Goal: Task Accomplishment & Management: Use online tool/utility

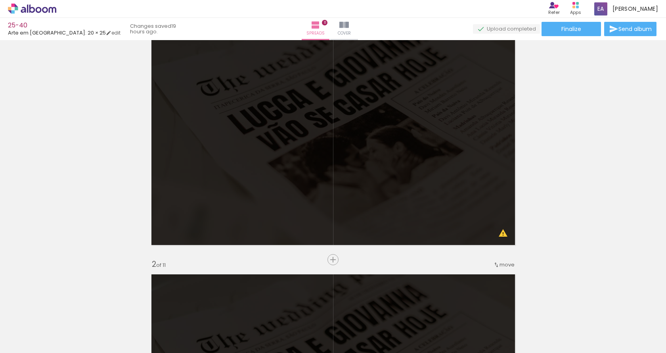
scroll to position [119, 0]
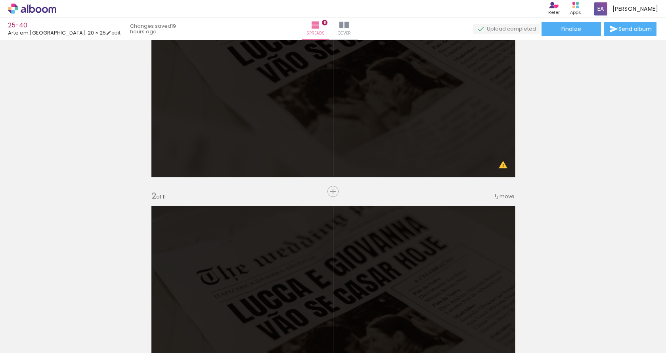
click at [33, 343] on span "Add Images" at bounding box center [24, 342] width 17 height 9
click at [0, 0] on input "file" at bounding box center [0, 0] width 0 height 0
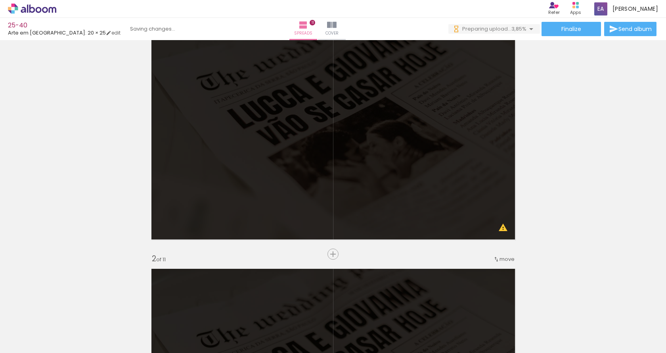
scroll to position [40, 0]
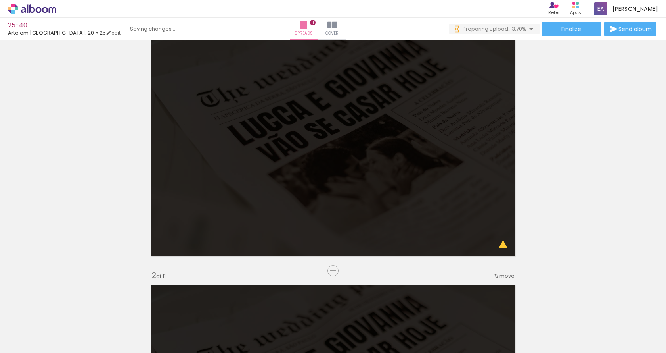
drag, startPoint x: 132, startPoint y: 326, endPoint x: 187, endPoint y: 312, distance: 57.2
click at [254, 105] on quentale-workspace at bounding box center [333, 176] width 666 height 353
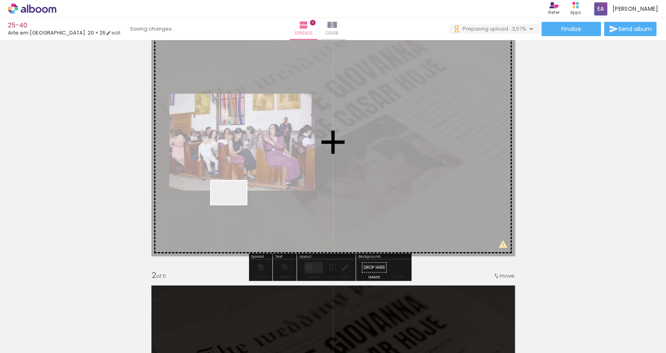
click at [235, 204] on quentale-workspace at bounding box center [333, 176] width 666 height 353
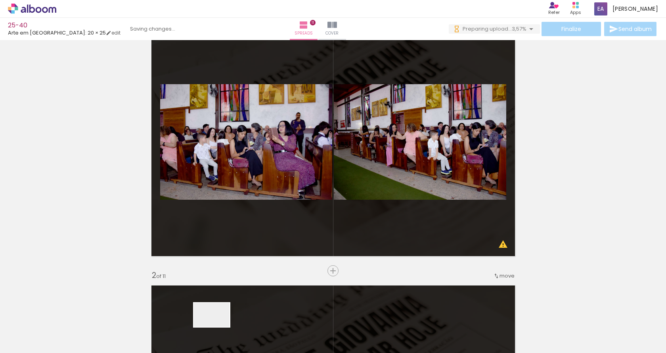
drag, startPoint x: 218, startPoint y: 326, endPoint x: 277, endPoint y: 223, distance: 119.2
click at [279, 214] on quentale-workspace at bounding box center [333, 176] width 666 height 353
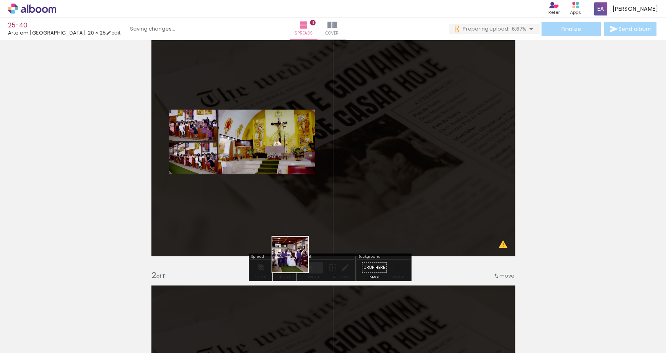
drag, startPoint x: 263, startPoint y: 334, endPoint x: 308, endPoint y: 223, distance: 119.8
click at [308, 223] on quentale-workspace at bounding box center [333, 176] width 666 height 353
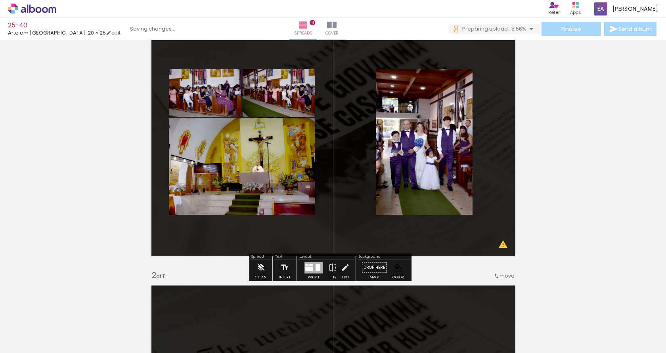
click at [316, 269] on div at bounding box center [318, 266] width 5 height 7
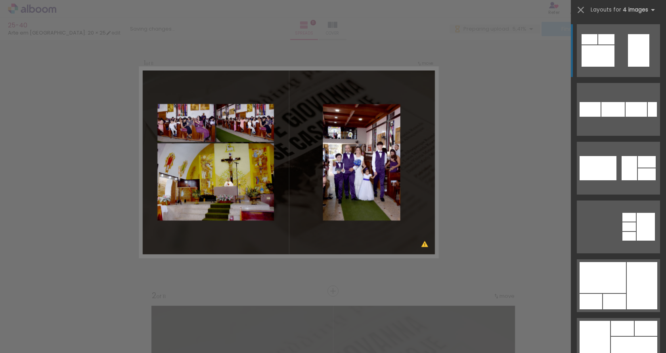
scroll to position [10, 0]
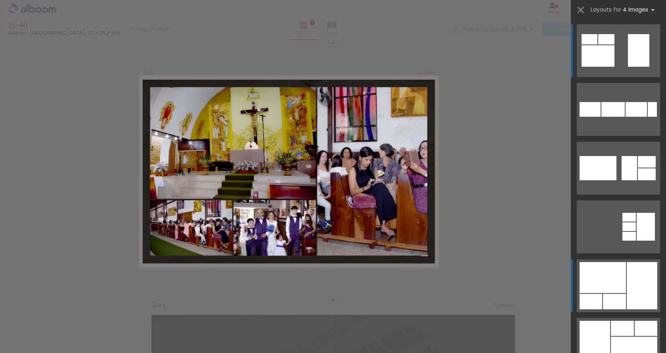
click at [610, 274] on div at bounding box center [603, 277] width 46 height 31
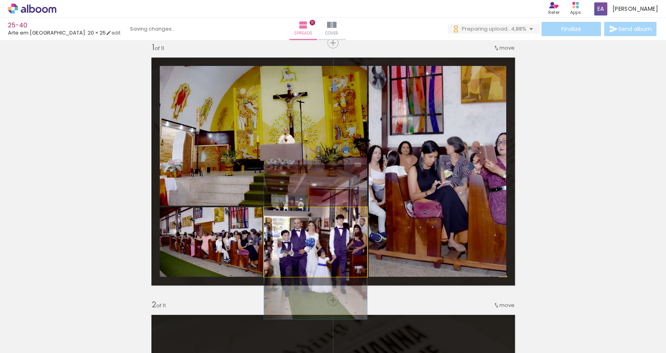
drag, startPoint x: 304, startPoint y: 243, endPoint x: 457, endPoint y: 209, distance: 156.9
click at [0, 0] on slot at bounding box center [0, 0] width 0 height 0
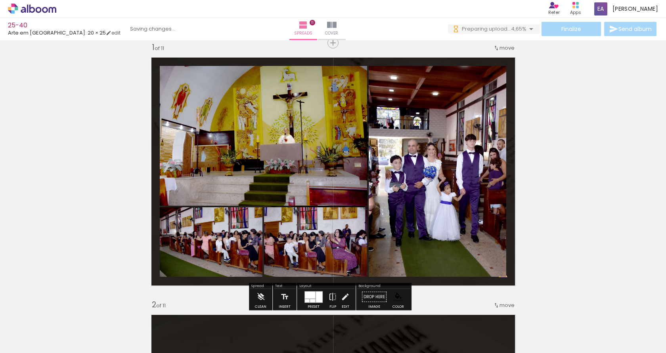
click at [280, 129] on quentale-photo at bounding box center [263, 136] width 207 height 140
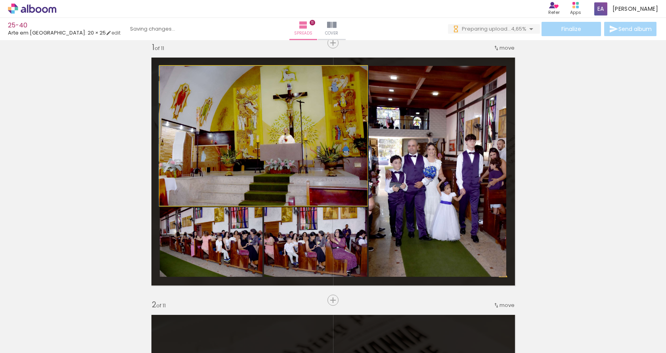
click at [280, 129] on quentale-photo at bounding box center [263, 136] width 207 height 140
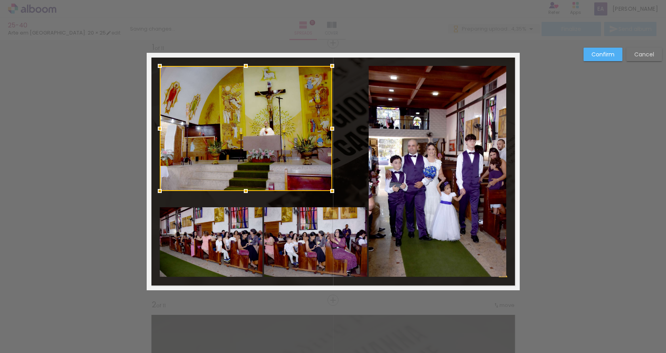
drag, startPoint x: 366, startPoint y: 205, endPoint x: 331, endPoint y: 191, distance: 37.9
click at [331, 191] on div at bounding box center [332, 191] width 16 height 16
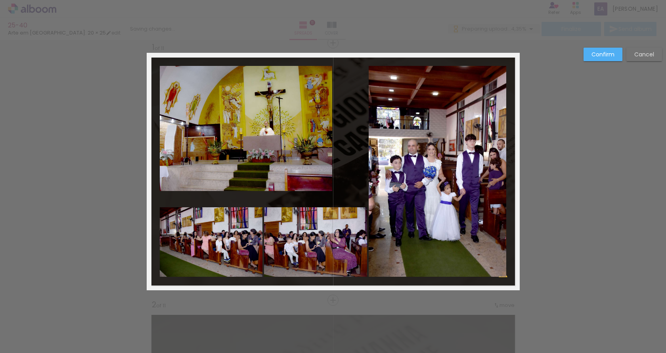
click at [219, 240] on quentale-photo at bounding box center [211, 241] width 103 height 69
click at [287, 237] on quentale-photo at bounding box center [315, 241] width 103 height 69
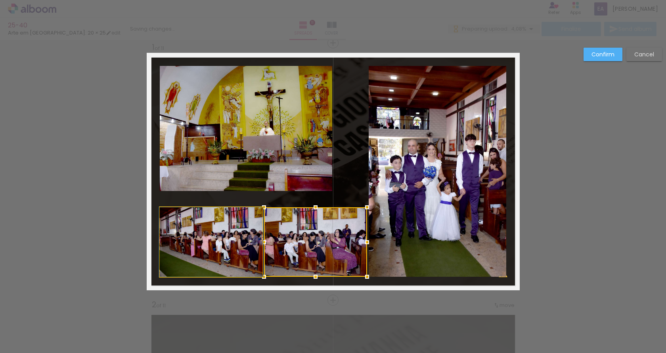
click at [205, 238] on quentale-photo at bounding box center [211, 241] width 103 height 69
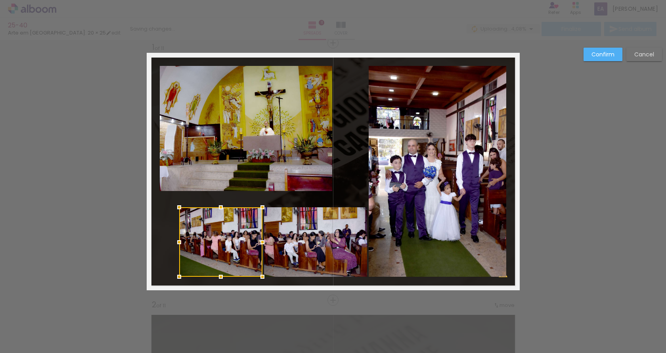
drag, startPoint x: 159, startPoint y: 241, endPoint x: 178, endPoint y: 241, distance: 19.4
click at [178, 241] on div at bounding box center [179, 242] width 16 height 16
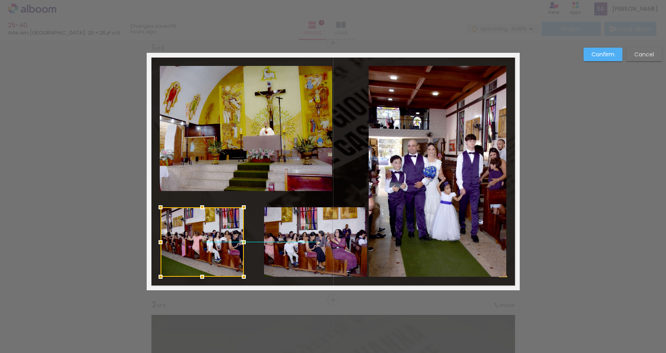
drag, startPoint x: 224, startPoint y: 235, endPoint x: 206, endPoint y: 235, distance: 18.6
click at [206, 235] on div at bounding box center [202, 241] width 83 height 69
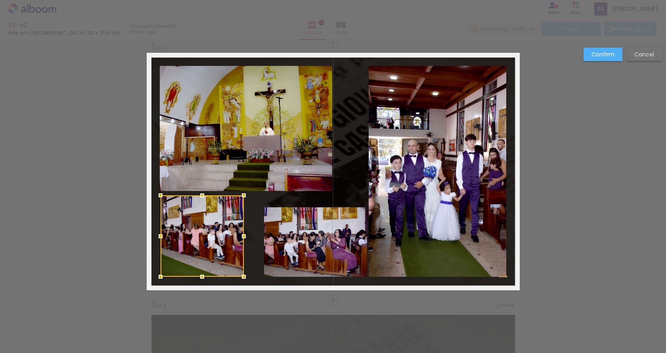
drag, startPoint x: 198, startPoint y: 208, endPoint x: 200, endPoint y: 197, distance: 11.3
click at [200, 197] on div at bounding box center [202, 195] width 16 height 16
click at [303, 230] on quentale-photo at bounding box center [315, 241] width 103 height 69
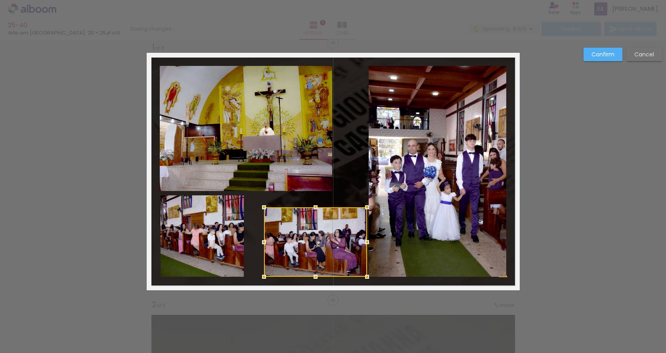
click at [303, 230] on div at bounding box center [315, 241] width 103 height 69
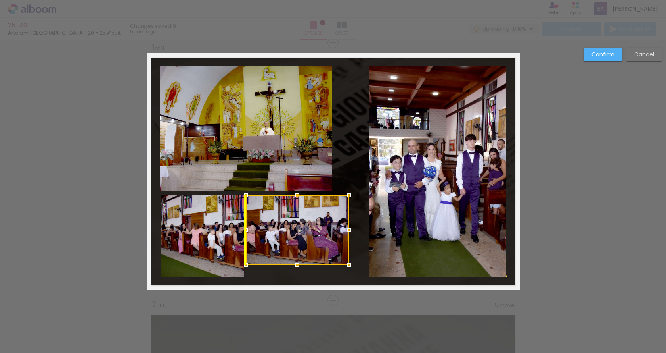
drag, startPoint x: 306, startPoint y: 226, endPoint x: 293, endPoint y: 214, distance: 17.7
click at [293, 214] on div at bounding box center [297, 229] width 103 height 69
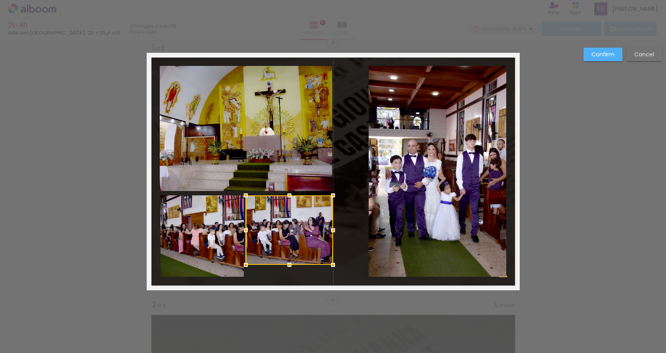
drag, startPoint x: 347, startPoint y: 233, endPoint x: 332, endPoint y: 226, distance: 17.1
click at [332, 226] on div at bounding box center [333, 230] width 16 height 16
click at [285, 244] on quentale-photo at bounding box center [289, 229] width 87 height 69
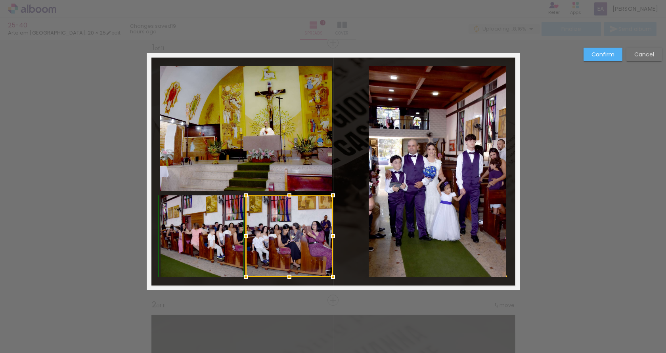
drag, startPoint x: 289, startPoint y: 263, endPoint x: 290, endPoint y: 271, distance: 8.4
click at [290, 271] on div at bounding box center [290, 277] width 16 height 16
click at [404, 246] on quentale-photo at bounding box center [438, 171] width 138 height 211
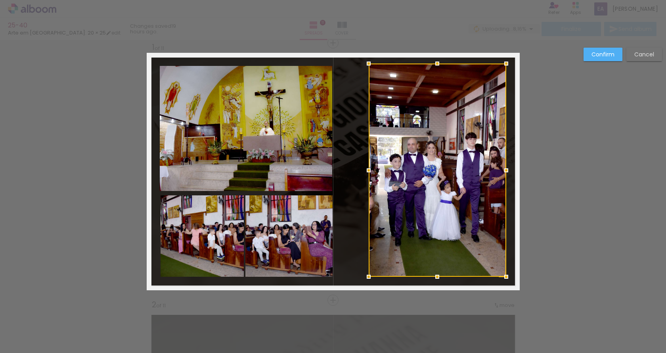
drag, startPoint x: 433, startPoint y: 67, endPoint x: 422, endPoint y: 68, distance: 10.8
click at [422, 68] on div at bounding box center [438, 169] width 138 height 213
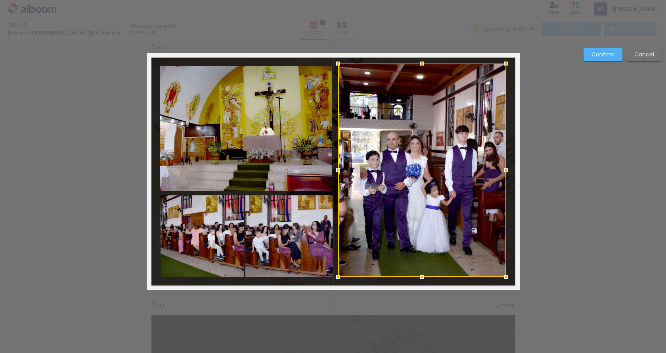
drag, startPoint x: 364, startPoint y: 169, endPoint x: 334, endPoint y: 169, distance: 30.6
click at [334, 169] on div at bounding box center [338, 170] width 16 height 16
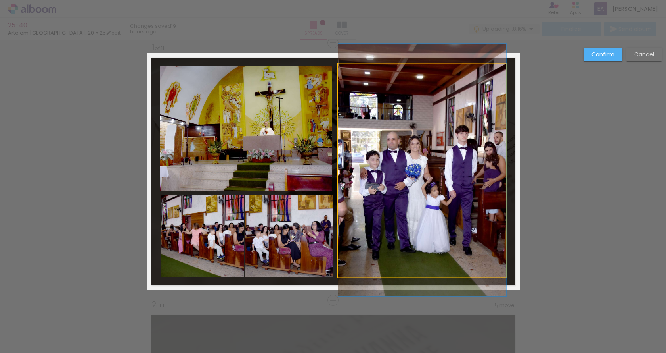
click at [400, 75] on quentale-photo at bounding box center [422, 169] width 168 height 213
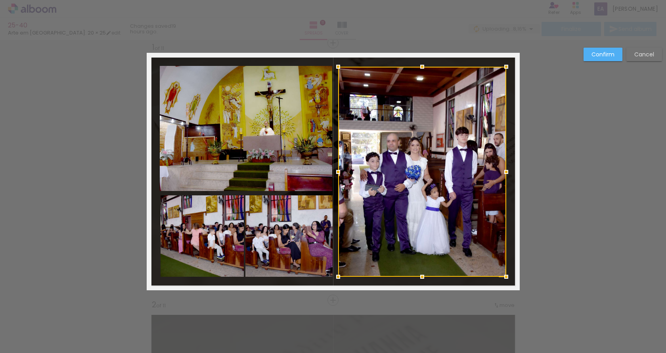
click at [418, 65] on div at bounding box center [422, 67] width 16 height 16
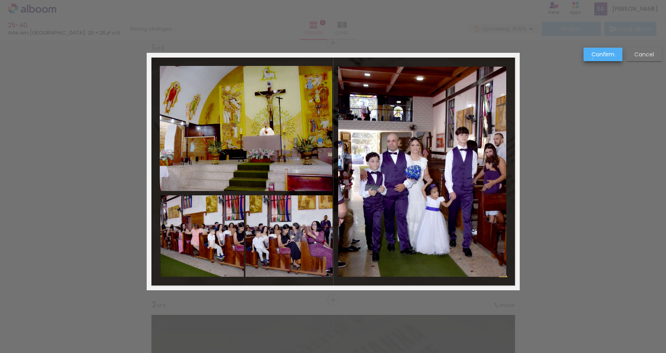
click at [597, 59] on paper-button "Confirm" at bounding box center [603, 54] width 39 height 13
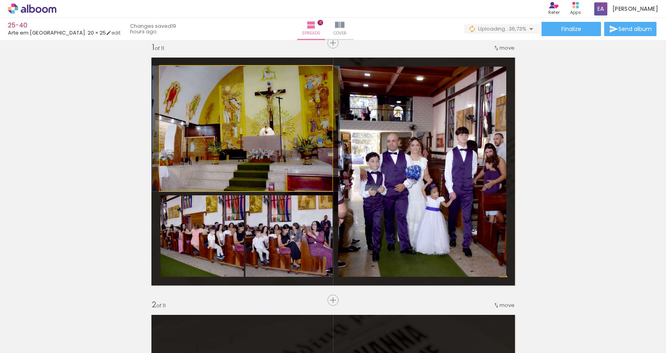
click at [193, 127] on quentale-photo at bounding box center [246, 128] width 173 height 125
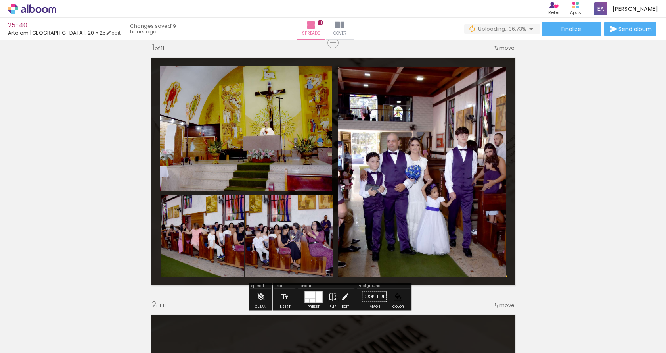
click at [0, 0] on paper-item at bounding box center [0, 0] width 0 height 0
click at [0, 0] on iron-icon "color picker" at bounding box center [0, 0] width 0 height 0
click at [0, 0] on paper-item "#ffffff" at bounding box center [0, 0] width 0 height 0
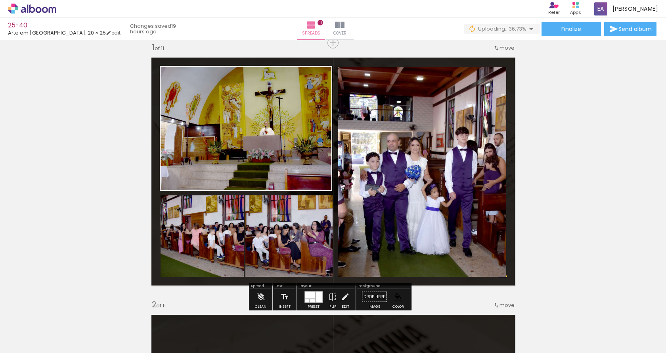
click at [167, 239] on paper-item at bounding box center [170, 240] width 14 height 6
click at [166, 266] on iron-icon "color picker" at bounding box center [171, 267] width 10 height 8
click at [172, 198] on paper-item "#ffffff" at bounding box center [172, 198] width 8 height 8
click at [323, 225] on paper-item at bounding box center [326, 228] width 14 height 6
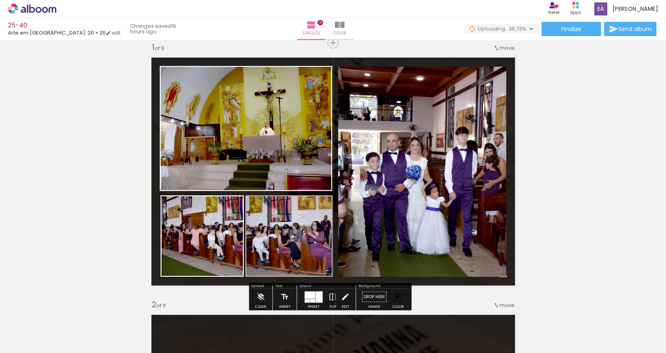
click at [323, 252] on iron-icon "color picker" at bounding box center [327, 254] width 10 height 8
click at [327, 185] on paper-item "#ffffff" at bounding box center [328, 186] width 8 height 8
click at [417, 98] on paper-item at bounding box center [419, 99] width 14 height 6
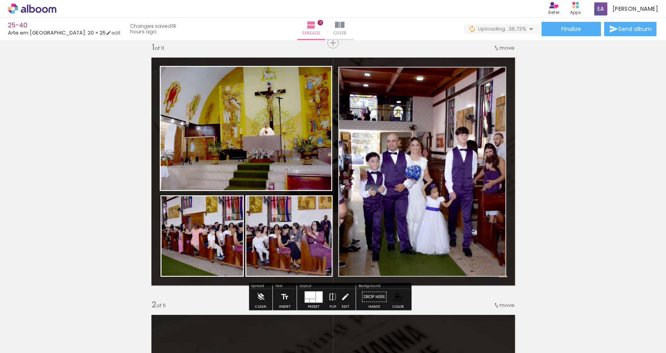
click at [0, 0] on iron-icon "color picker" at bounding box center [0, 0] width 0 height 0
click at [0, 0] on paper-item "#ffffff" at bounding box center [0, 0] width 0 height 0
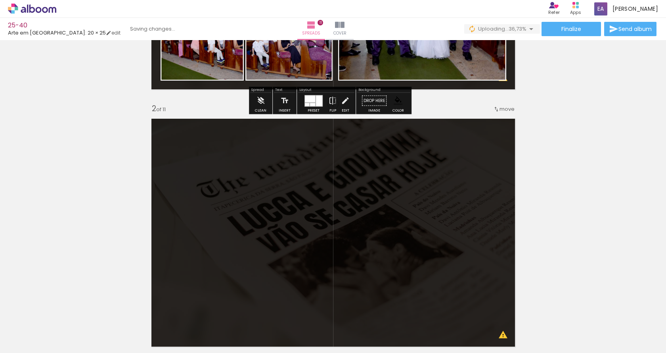
scroll to position [328, 0]
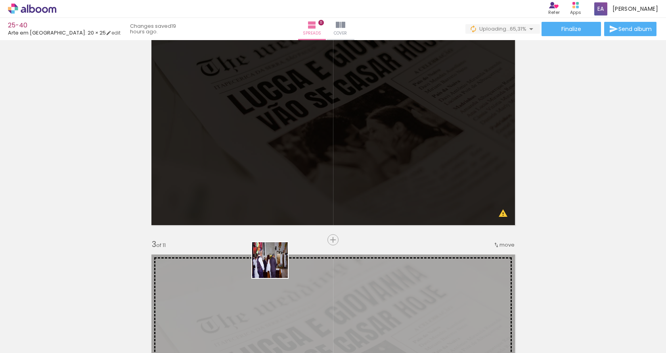
drag, startPoint x: 287, startPoint y: 300, endPoint x: 237, endPoint y: 175, distance: 134.6
click at [237, 175] on quentale-workspace at bounding box center [333, 176] width 666 height 353
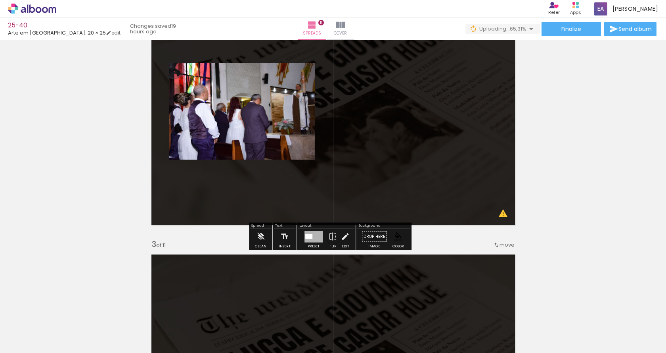
drag, startPoint x: 345, startPoint y: 334, endPoint x: 347, endPoint y: 216, distance: 117.8
click at [347, 216] on quentale-workspace at bounding box center [333, 176] width 666 height 353
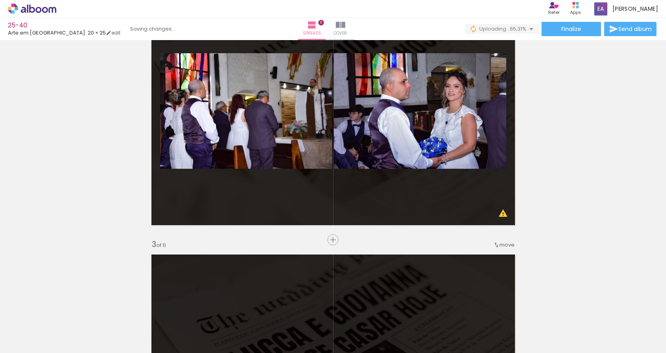
drag, startPoint x: 393, startPoint y: 329, endPoint x: 386, endPoint y: 188, distance: 141.8
click at [392, 169] on quentale-workspace at bounding box center [333, 176] width 666 height 353
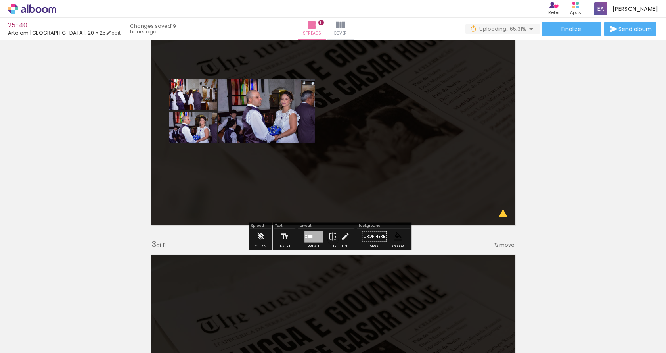
drag, startPoint x: 439, startPoint y: 331, endPoint x: 384, endPoint y: 236, distance: 110.0
click at [347, 176] on quentale-workspace at bounding box center [333, 176] width 666 height 353
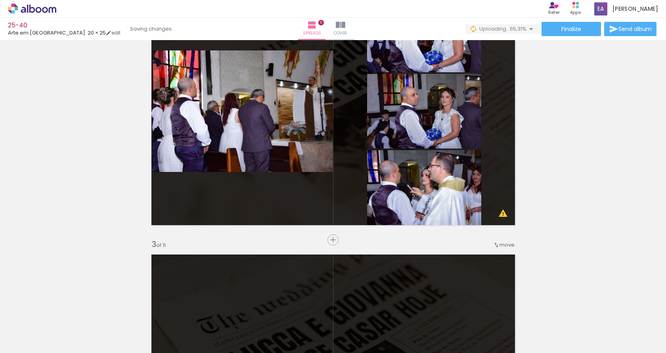
drag, startPoint x: 472, startPoint y: 317, endPoint x: 347, endPoint y: 184, distance: 182.4
click at [319, 146] on quentale-workspace at bounding box center [333, 176] width 666 height 353
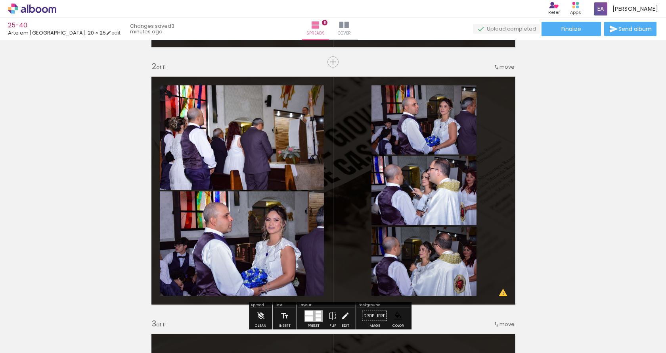
scroll to position [288, 0]
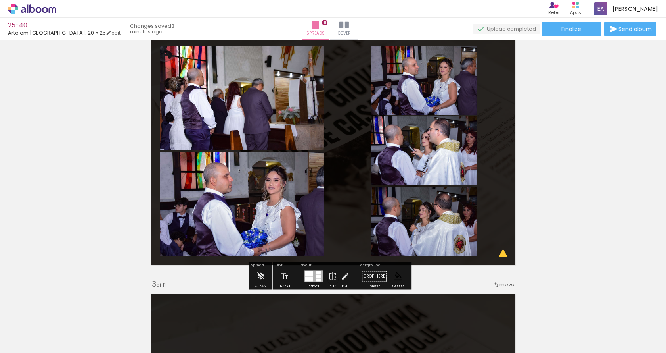
click at [344, 170] on quentale-layouter at bounding box center [333, 150] width 373 height 237
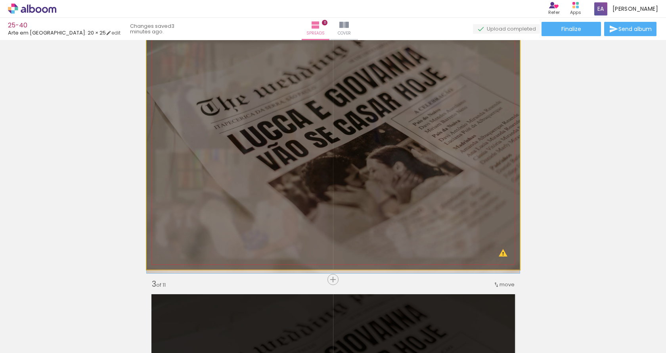
click at [344, 170] on quentale-photo at bounding box center [333, 150] width 373 height 237
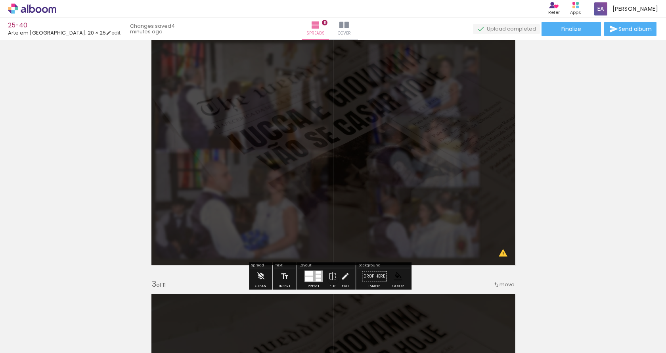
click at [348, 160] on quentale-photo at bounding box center [333, 150] width 373 height 237
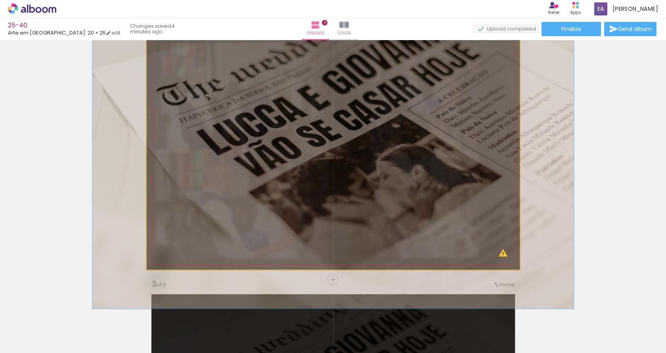
drag, startPoint x: 180, startPoint y: 52, endPoint x: 302, endPoint y: 130, distance: 143.9
type paper-slider "131"
click at [186, 52] on div at bounding box center [192, 52] width 31 height 13
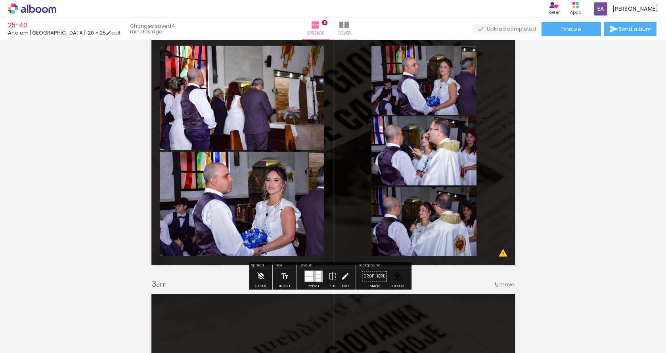
click at [314, 278] on div at bounding box center [314, 276] width 18 height 12
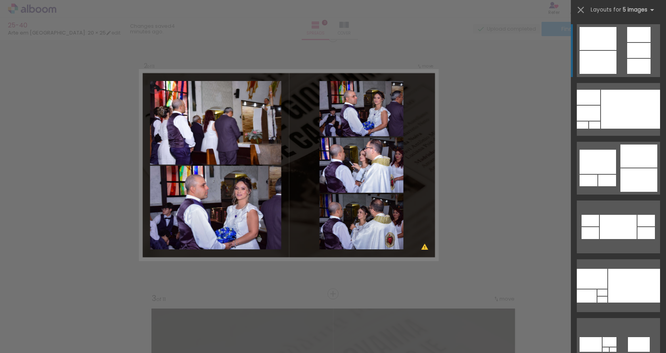
scroll to position [267, 0]
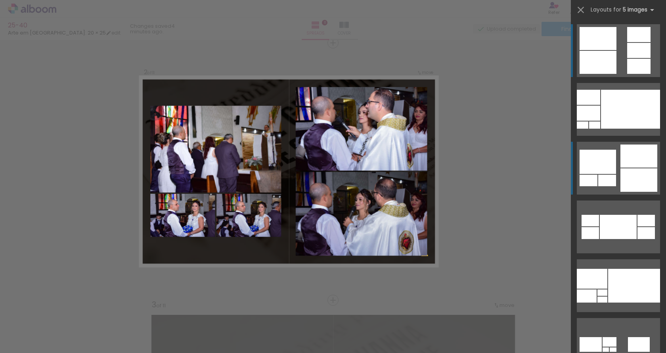
click at [627, 74] on div at bounding box center [638, 66] width 23 height 15
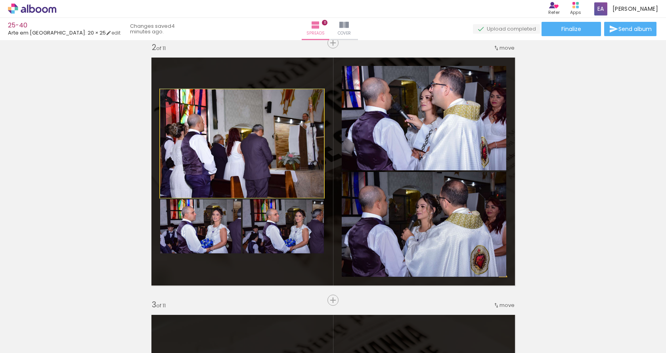
click at [221, 150] on quentale-photo at bounding box center [242, 143] width 164 height 108
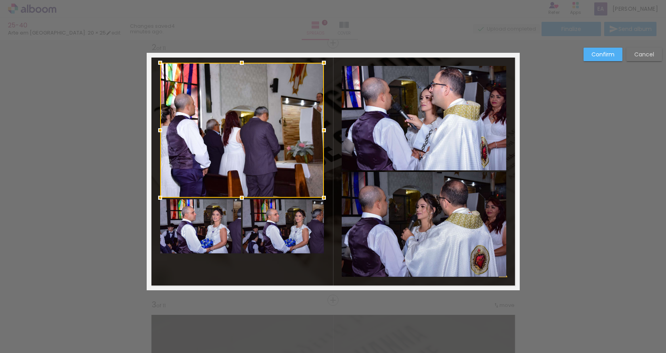
drag, startPoint x: 239, startPoint y: 91, endPoint x: 240, endPoint y: 65, distance: 26.6
click at [240, 65] on div at bounding box center [242, 63] width 16 height 16
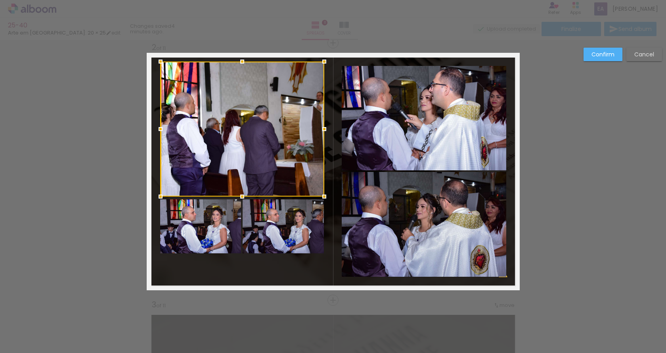
click at [231, 118] on div at bounding box center [243, 128] width 164 height 135
click at [590, 54] on paper-button "Confirm" at bounding box center [603, 54] width 39 height 13
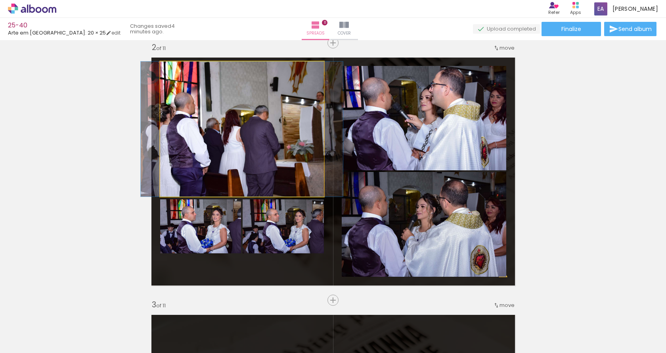
click at [237, 149] on quentale-photo at bounding box center [242, 128] width 164 height 135
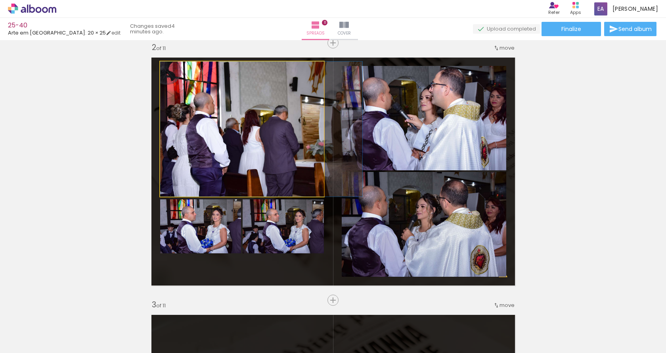
drag, startPoint x: 200, startPoint y: 109, endPoint x: 227, endPoint y: 111, distance: 27.5
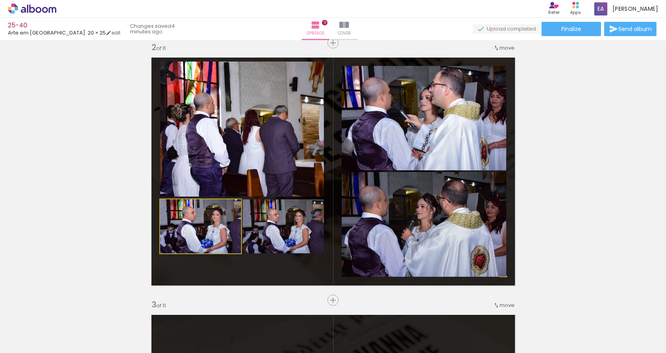
click at [201, 235] on quentale-photo at bounding box center [200, 226] width 81 height 54
click at [198, 241] on quentale-photo at bounding box center [200, 226] width 81 height 54
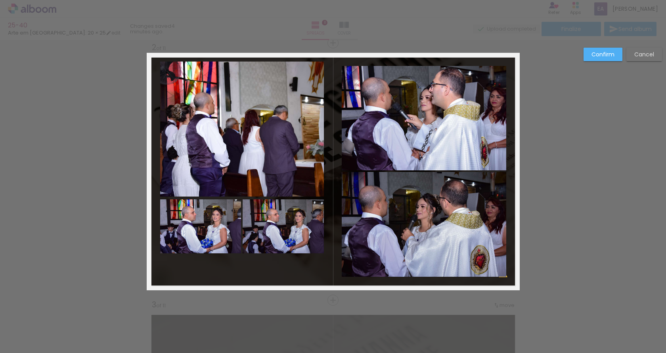
click at [198, 242] on quentale-photo at bounding box center [200, 226] width 81 height 54
click at [198, 242] on div at bounding box center [200, 226] width 81 height 54
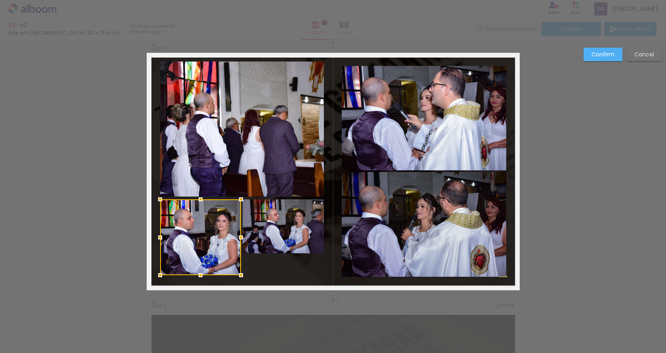
drag, startPoint x: 197, startPoint y: 253, endPoint x: 197, endPoint y: 274, distance: 21.8
click at [197, 274] on div at bounding box center [201, 275] width 16 height 16
click at [0, 0] on slot "Confirm" at bounding box center [0, 0] width 0 height 0
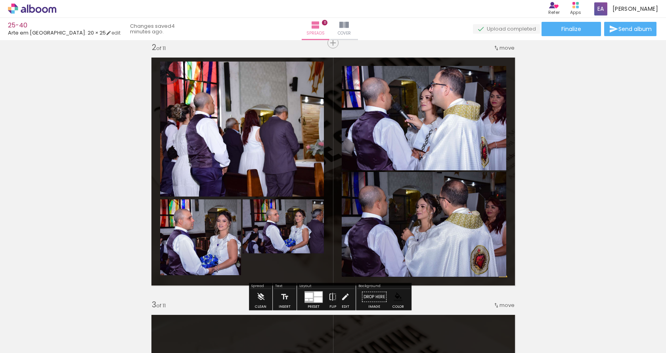
click at [212, 232] on quentale-photo at bounding box center [200, 237] width 81 height 76
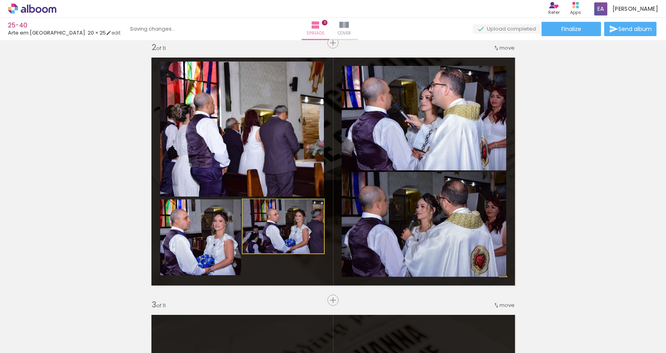
click at [297, 221] on quentale-photo at bounding box center [283, 226] width 81 height 54
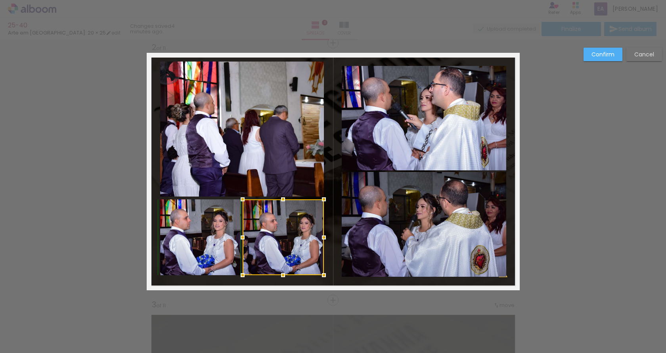
drag, startPoint x: 282, startPoint y: 251, endPoint x: 283, endPoint y: 269, distance: 18.3
click at [283, 271] on div at bounding box center [283, 275] width 16 height 16
click at [0, 0] on slot "Confirm" at bounding box center [0, 0] width 0 height 0
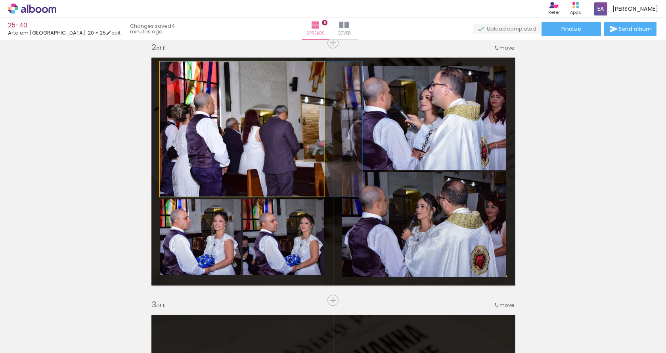
click at [264, 152] on quentale-photo at bounding box center [242, 128] width 164 height 135
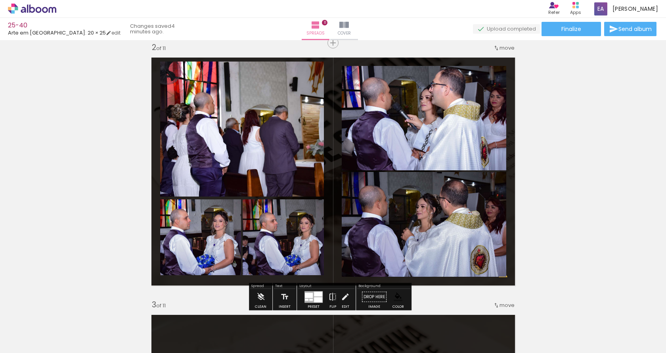
click at [240, 94] on paper-item at bounding box center [241, 94] width 14 height 6
click at [241, 120] on iron-icon "color picker" at bounding box center [242, 121] width 10 height 8
click at [244, 50] on paper-item "#ffffff" at bounding box center [246, 52] width 8 height 8
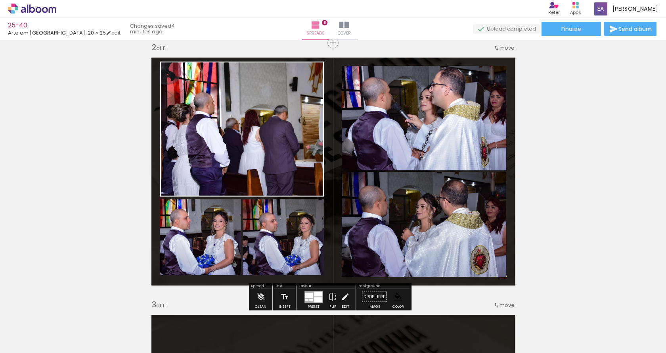
click at [167, 244] on paper-item at bounding box center [170, 244] width 14 height 6
click at [0, 0] on iron-icon "color picker" at bounding box center [0, 0] width 0 height 0
click at [0, 0] on paper-item "#ffffff" at bounding box center [0, 0] width 0 height 0
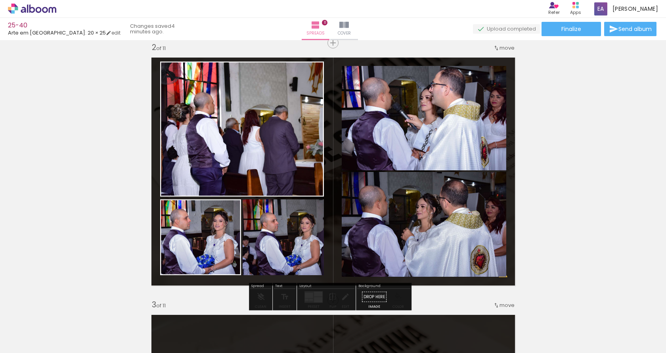
drag, startPoint x: 249, startPoint y: 240, endPoint x: 249, endPoint y: 231, distance: 9.2
click at [247, 244] on paper-item at bounding box center [252, 244] width 14 height 6
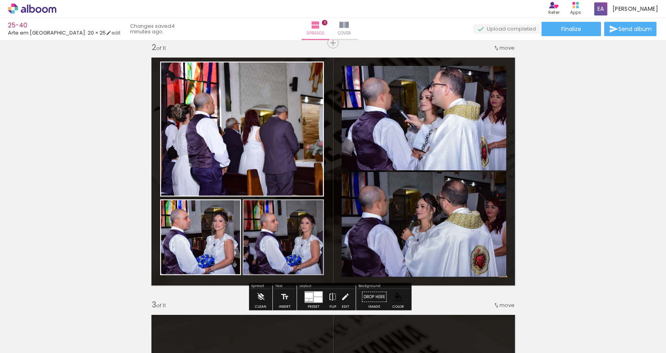
click at [0, 0] on iron-icon "color picker" at bounding box center [0, 0] width 0 height 0
click at [0, 0] on paper-item "#ffffff" at bounding box center [0, 0] width 0 height 0
click at [421, 98] on paper-item at bounding box center [422, 99] width 14 height 6
click at [0, 0] on iron-icon "color picker" at bounding box center [0, 0] width 0 height 0
click at [0, 0] on paper-item "#ffffff" at bounding box center [0, 0] width 0 height 0
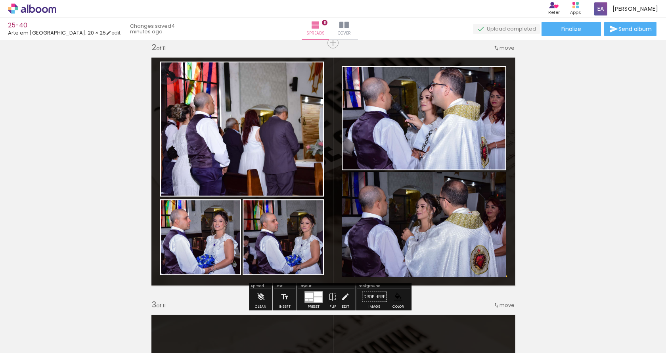
click at [422, 206] on paper-item at bounding box center [422, 204] width 14 height 6
click at [0, 0] on iron-icon "color picker" at bounding box center [0, 0] width 0 height 0
click at [0, 0] on paper-item "#ffffff" at bounding box center [0, 0] width 0 height 0
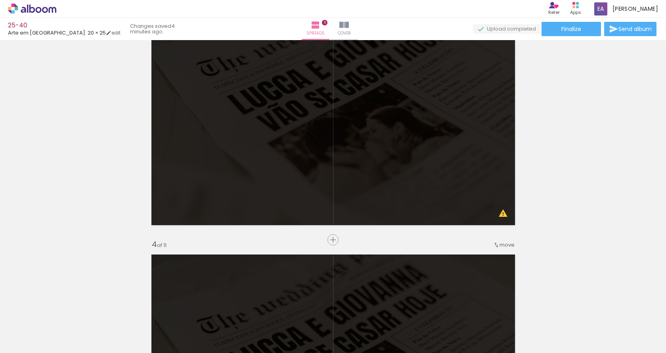
scroll to position [0, 395]
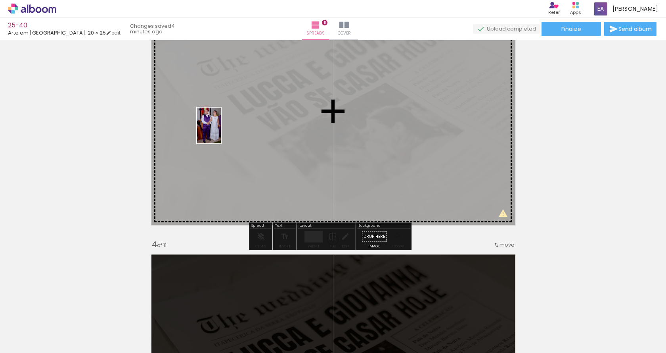
drag, startPoint x: 171, startPoint y: 329, endPoint x: 221, endPoint y: 131, distance: 203.8
click at [221, 131] on quentale-workspace at bounding box center [333, 176] width 666 height 353
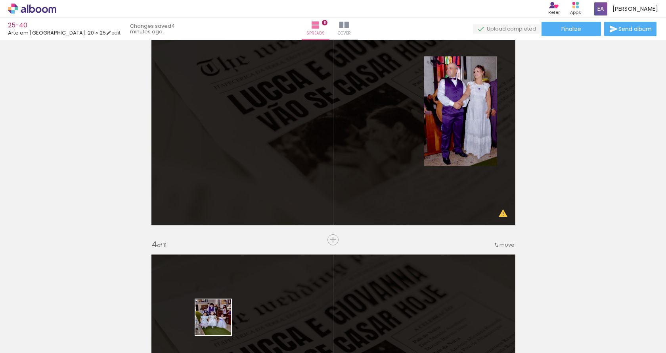
drag, startPoint x: 219, startPoint y: 323, endPoint x: 215, endPoint y: 326, distance: 4.8
click at [219, 322] on div at bounding box center [210, 325] width 26 height 39
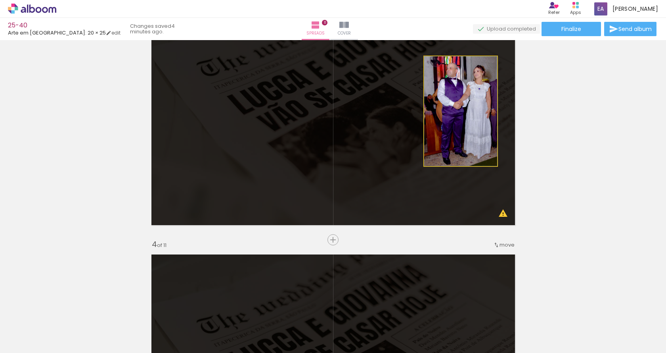
drag, startPoint x: 454, startPoint y: 95, endPoint x: 150, endPoint y: 269, distance: 350.0
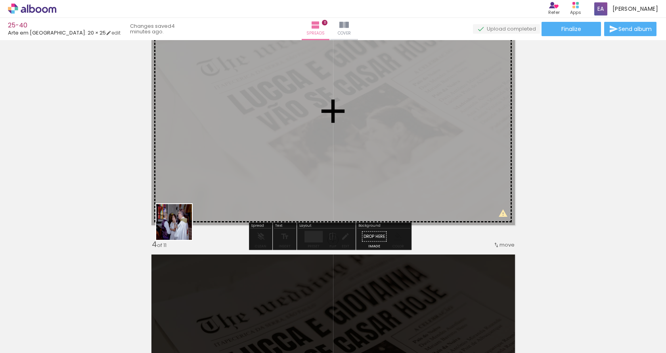
drag, startPoint x: 134, startPoint y: 319, endPoint x: 219, endPoint y: 146, distance: 192.8
click at [219, 146] on quentale-workspace at bounding box center [333, 176] width 666 height 353
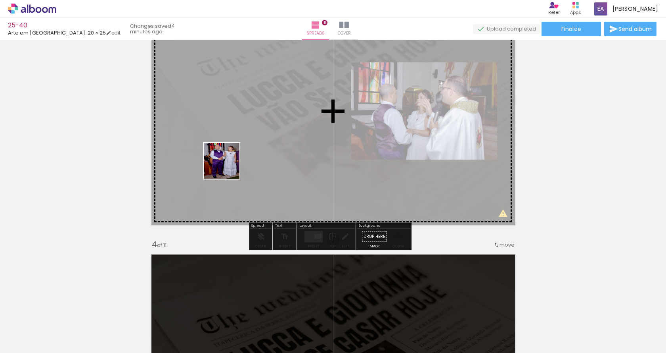
drag, startPoint x: 180, startPoint y: 333, endPoint x: 232, endPoint y: 321, distance: 53.3
click at [228, 162] on quentale-workspace at bounding box center [333, 176] width 666 height 353
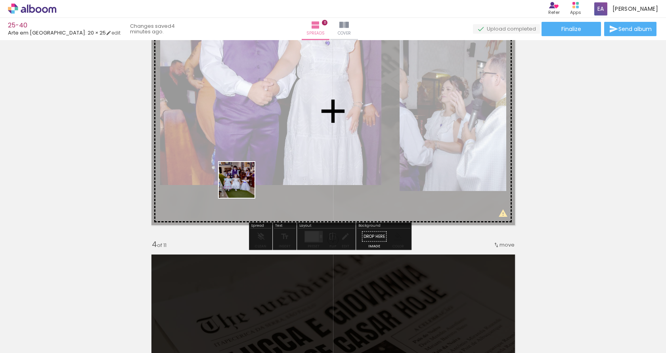
drag, startPoint x: 234, startPoint y: 237, endPoint x: 269, endPoint y: 303, distance: 75.2
click at [244, 176] on quentale-workspace at bounding box center [333, 176] width 666 height 353
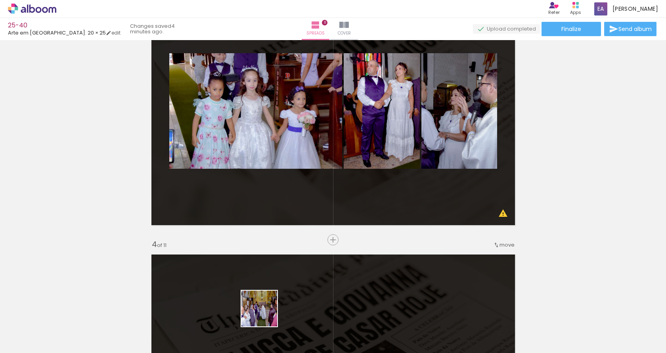
drag, startPoint x: 266, startPoint y: 322, endPoint x: 359, endPoint y: 155, distance: 191.9
click at [279, 222] on quentale-workspace at bounding box center [333, 176] width 666 height 353
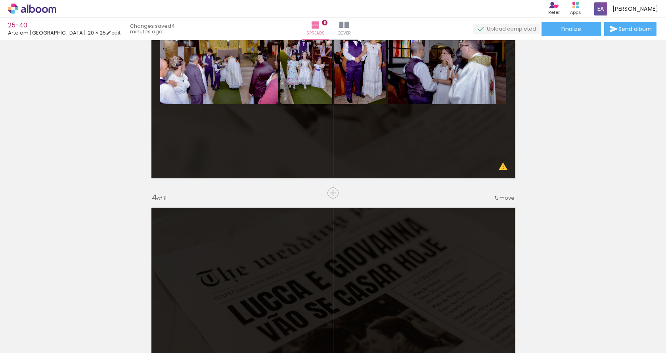
scroll to position [585, 0]
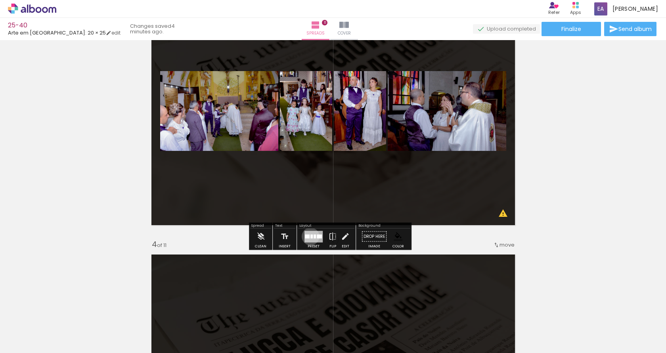
click at [311, 236] on div at bounding box center [312, 236] width 2 height 4
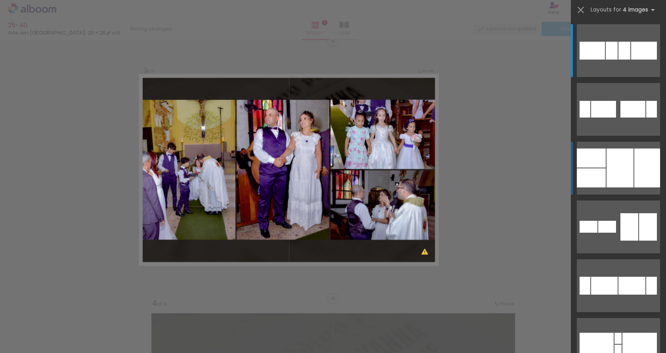
scroll to position [524, 0]
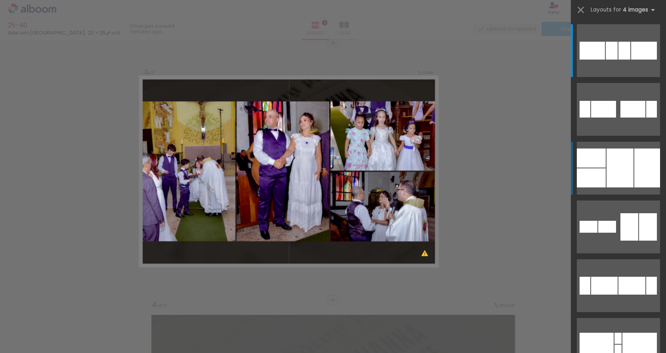
click at [618, 162] on div at bounding box center [620, 167] width 27 height 39
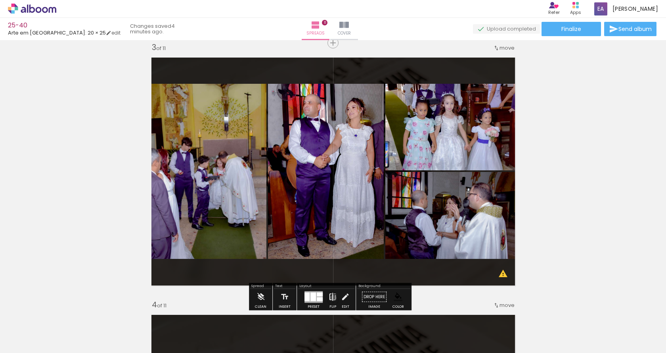
click at [332, 297] on iron-icon at bounding box center [332, 297] width 9 height 16
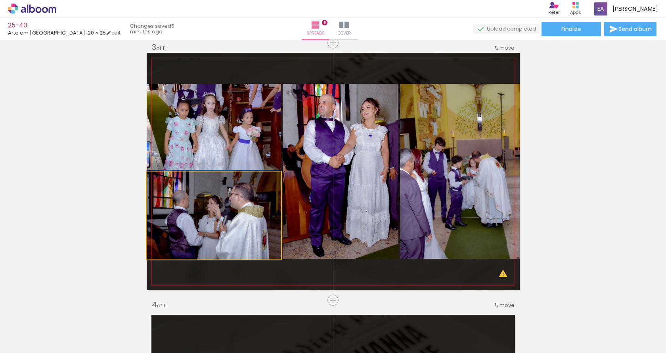
drag, startPoint x: 214, startPoint y: 213, endPoint x: 223, endPoint y: 135, distance: 78.2
click at [0, 0] on slot at bounding box center [0, 0] width 0 height 0
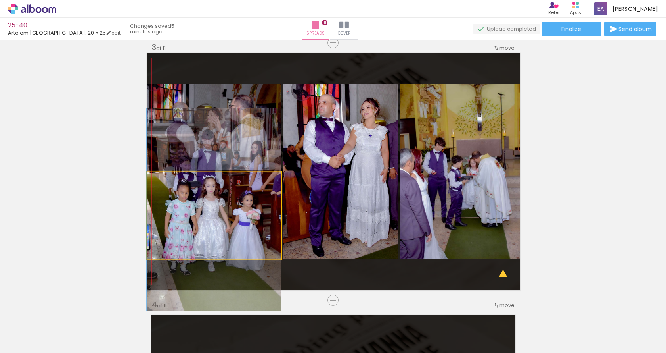
drag, startPoint x: 237, startPoint y: 226, endPoint x: 321, endPoint y: 205, distance: 86.3
click at [0, 0] on slot at bounding box center [0, 0] width 0 height 0
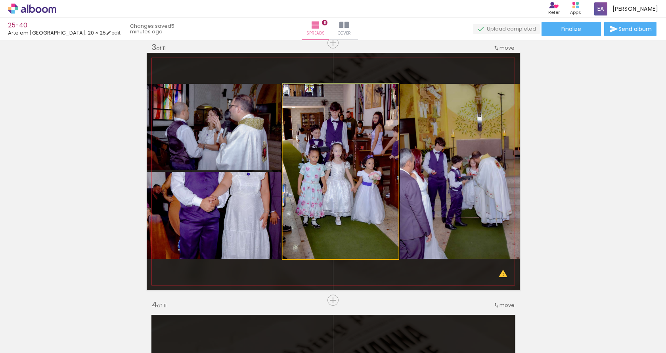
drag, startPoint x: 335, startPoint y: 193, endPoint x: 474, endPoint y: 193, distance: 138.4
click at [0, 0] on slot at bounding box center [0, 0] width 0 height 0
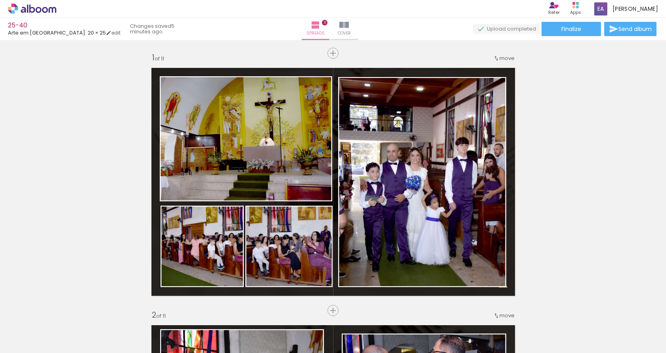
click at [0, 0] on slot at bounding box center [0, 0] width 0 height 0
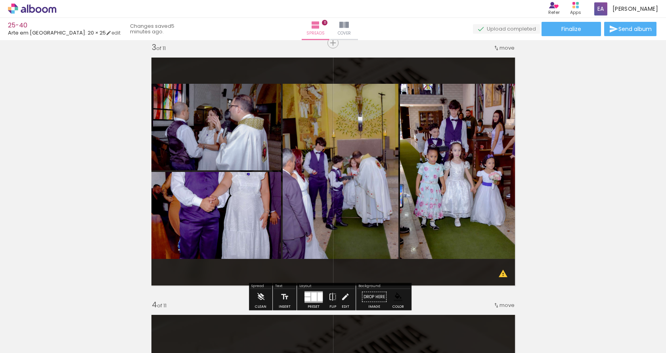
drag, startPoint x: 231, startPoint y: 152, endPoint x: 202, endPoint y: 173, distance: 36.6
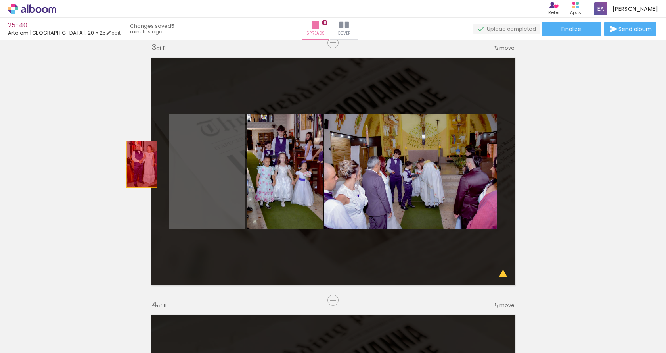
drag, startPoint x: 158, startPoint y: 165, endPoint x: 209, endPoint y: 200, distance: 61.5
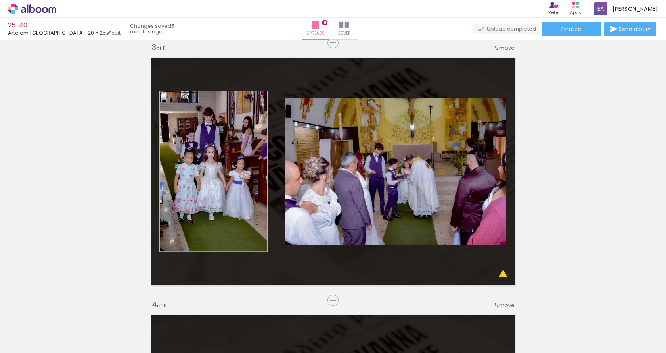
drag, startPoint x: 221, startPoint y: 203, endPoint x: 213, endPoint y: 204, distance: 8.4
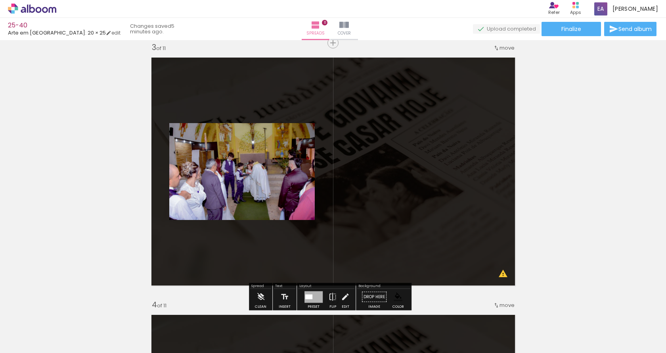
drag, startPoint x: 122, startPoint y: 167, endPoint x: 176, endPoint y: 211, distance: 69.6
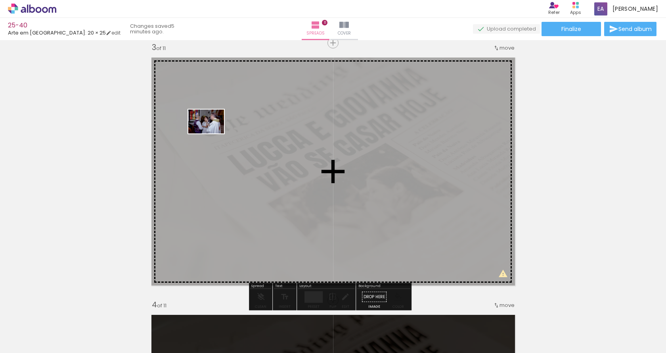
drag, startPoint x: 130, startPoint y: 328, endPoint x: 212, endPoint y: 133, distance: 211.6
click at [212, 133] on quentale-workspace at bounding box center [333, 176] width 666 height 353
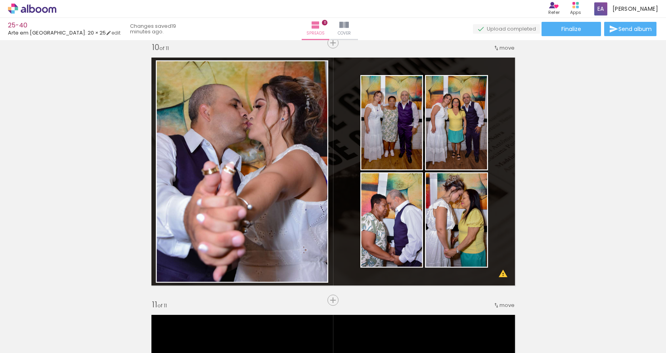
scroll to position [0, 1578]
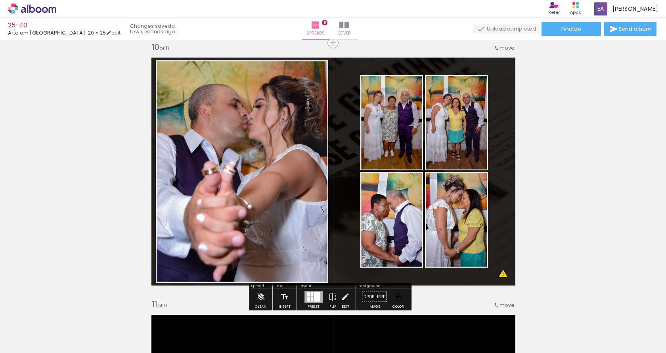
click at [514, 186] on quentale-layouter at bounding box center [333, 171] width 373 height 237
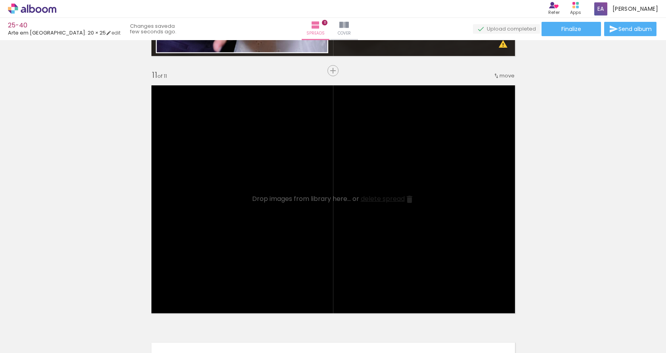
scroll to position [2601, 0]
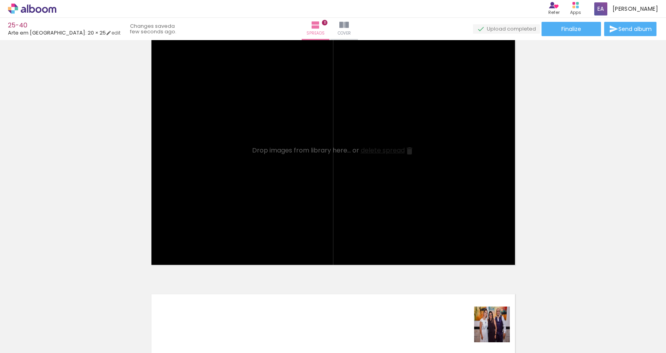
drag, startPoint x: 498, startPoint y: 330, endPoint x: 237, endPoint y: 138, distance: 324.3
click at [237, 138] on quentale-workspace at bounding box center [333, 176] width 666 height 353
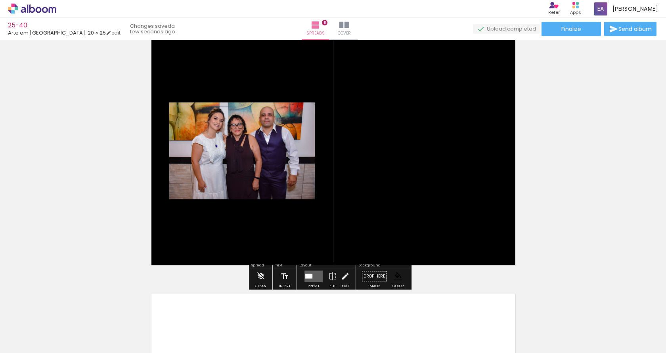
drag, startPoint x: 398, startPoint y: 204, endPoint x: 598, endPoint y: 298, distance: 220.9
click at [325, 135] on quentale-workspace at bounding box center [333, 176] width 666 height 353
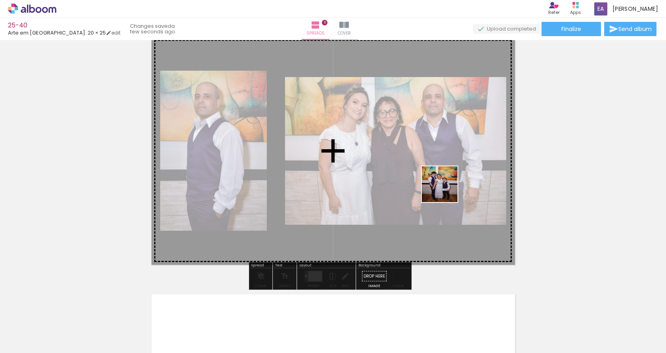
drag, startPoint x: 491, startPoint y: 232, endPoint x: 649, endPoint y: 333, distance: 187.2
click at [429, 170] on quentale-workspace at bounding box center [333, 176] width 666 height 353
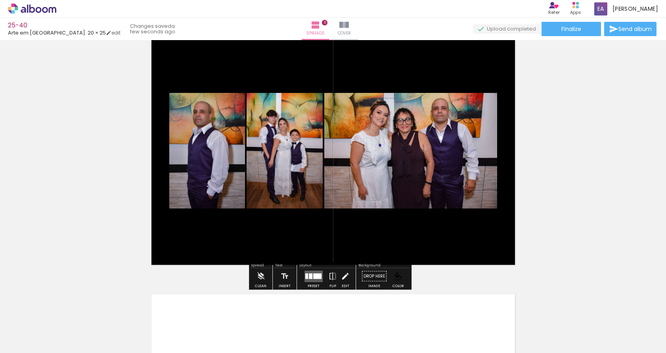
drag, startPoint x: 563, startPoint y: 295, endPoint x: 426, endPoint y: 216, distance: 158.7
click at [427, 196] on quentale-workspace at bounding box center [333, 176] width 666 height 353
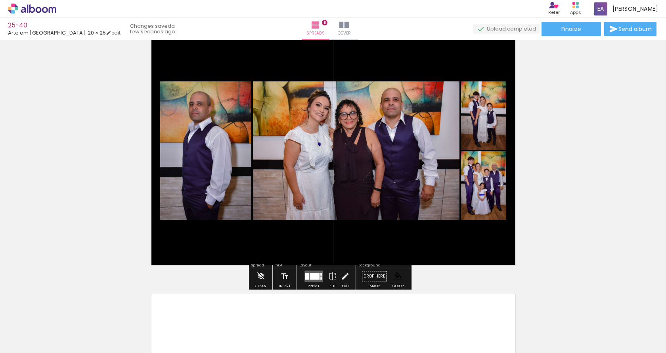
click at [315, 278] on div at bounding box center [315, 275] width 10 height 7
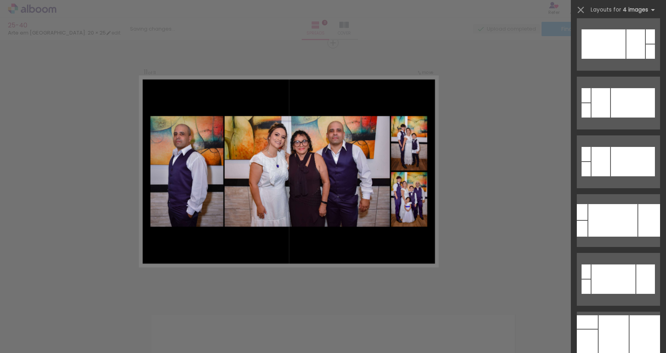
scroll to position [674, 0]
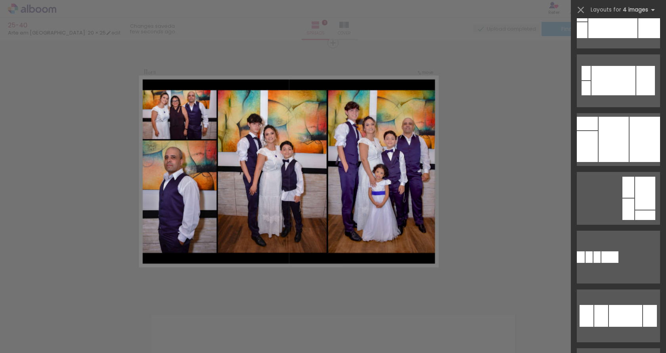
click at [620, 145] on div at bounding box center [614, 139] width 30 height 45
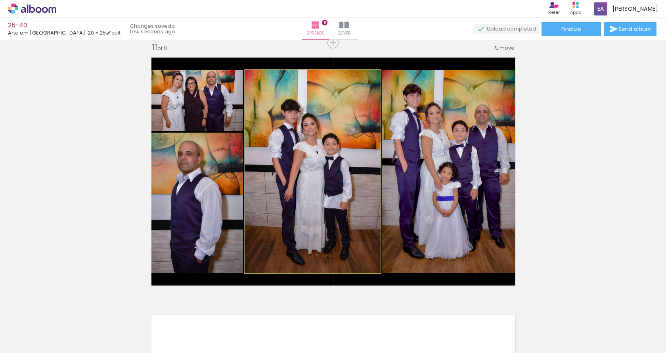
drag, startPoint x: 305, startPoint y: 171, endPoint x: 267, endPoint y: 181, distance: 38.9
click at [0, 0] on slot at bounding box center [0, 0] width 0 height 0
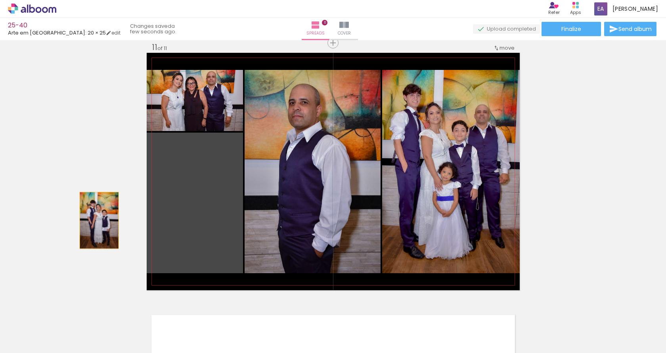
drag, startPoint x: 248, startPoint y: 181, endPoint x: 214, endPoint y: 189, distance: 34.9
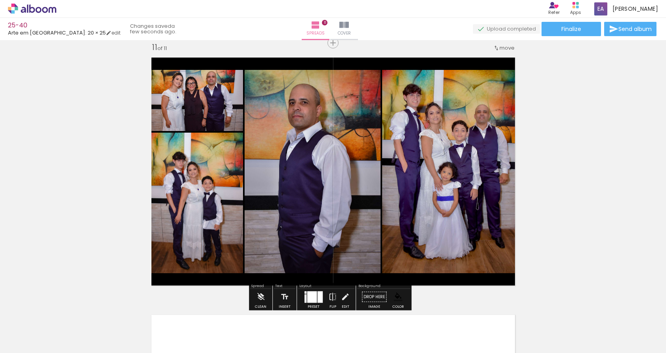
click at [208, 102] on quentale-photo at bounding box center [195, 100] width 96 height 61
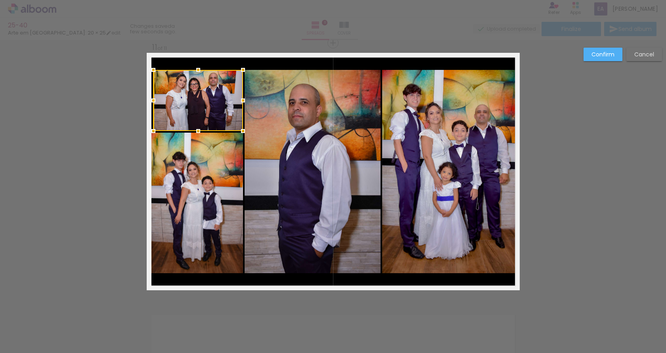
drag, startPoint x: 143, startPoint y: 98, endPoint x: 150, endPoint y: 95, distance: 7.9
click at [150, 95] on div at bounding box center [154, 100] width 16 height 16
click at [185, 212] on quentale-photo at bounding box center [195, 202] width 96 height 140
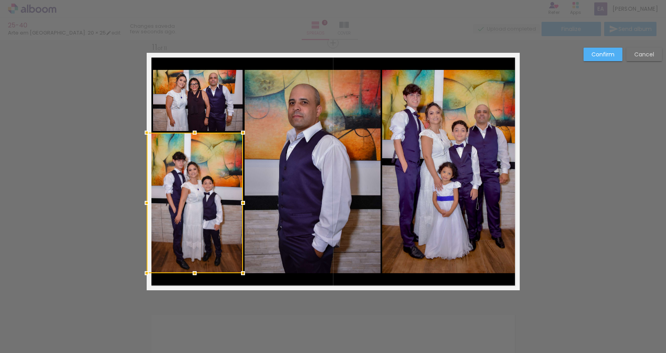
drag, startPoint x: 185, startPoint y: 212, endPoint x: 159, endPoint y: 196, distance: 30.8
click at [184, 211] on div at bounding box center [195, 202] width 96 height 140
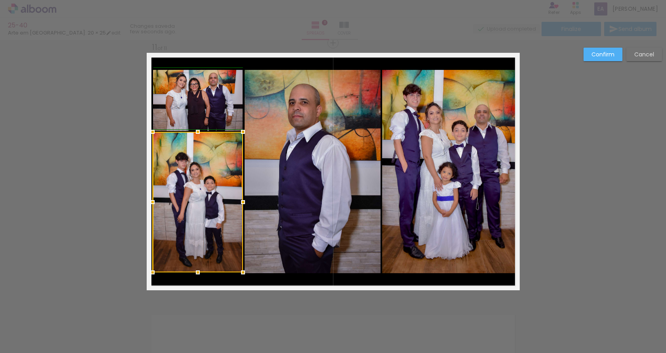
drag, startPoint x: 143, startPoint y: 201, endPoint x: 153, endPoint y: 200, distance: 10.0
click at [153, 200] on div at bounding box center [153, 202] width 16 height 16
click at [218, 197] on div at bounding box center [198, 202] width 90 height 140
click at [0, 0] on slot "Confirm" at bounding box center [0, 0] width 0 height 0
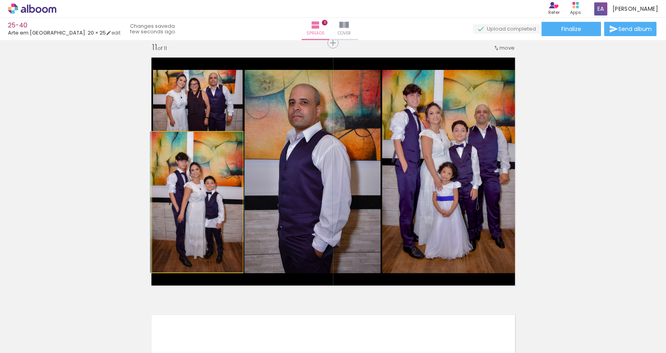
click at [179, 205] on quentale-photo at bounding box center [197, 202] width 90 height 140
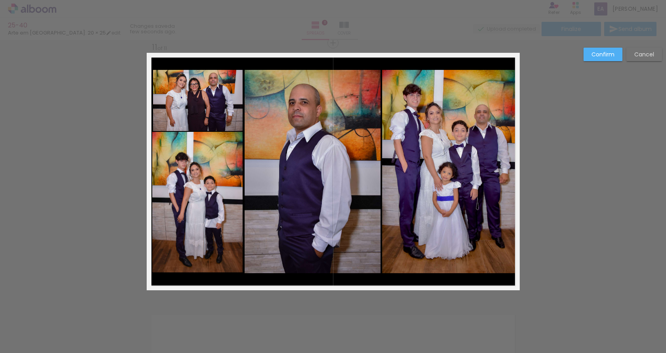
click at [162, 191] on quentale-photo at bounding box center [197, 202] width 90 height 140
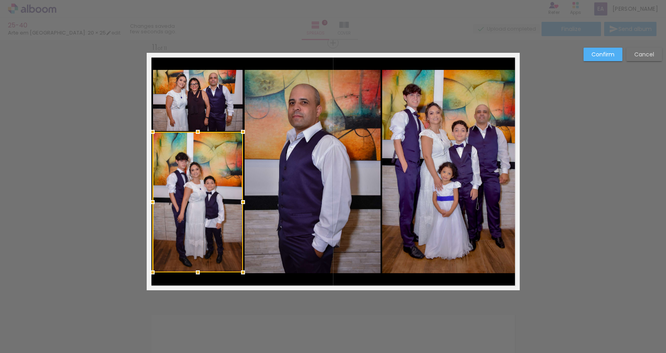
click at [162, 191] on div at bounding box center [198, 202] width 90 height 140
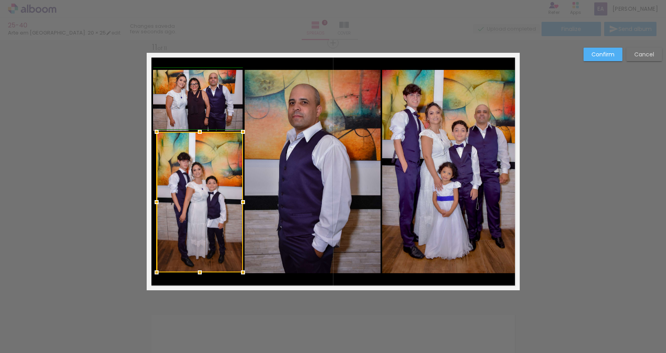
click at [149, 199] on div at bounding box center [157, 202] width 16 height 16
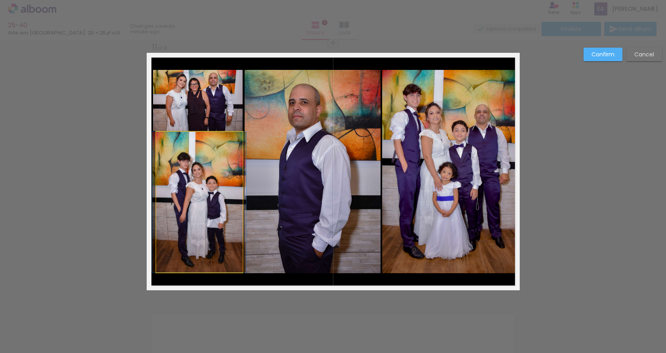
click at [203, 186] on quentale-photo at bounding box center [199, 202] width 86 height 140
click at [203, 186] on div at bounding box center [200, 202] width 86 height 140
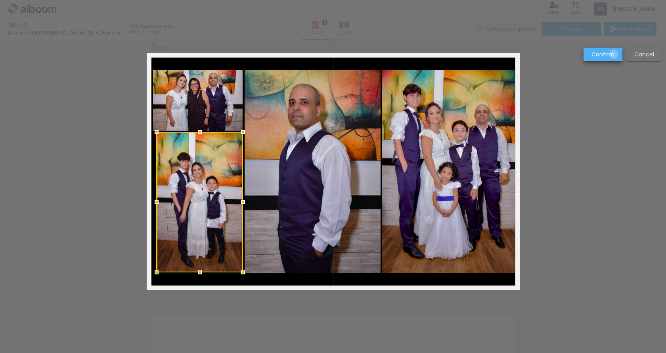
click at [615, 54] on paper-button "Confirm" at bounding box center [603, 54] width 39 height 13
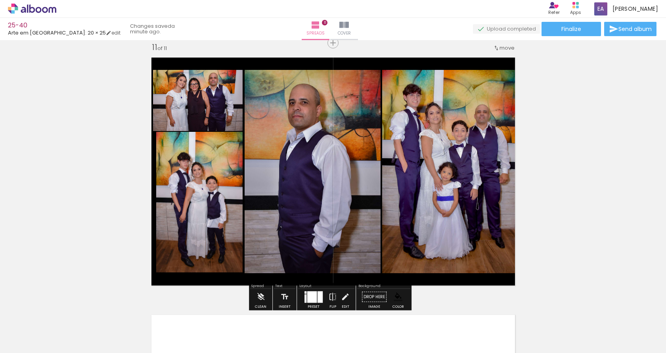
click at [220, 179] on quentale-photo at bounding box center [199, 202] width 86 height 140
click at [220, 178] on quentale-photo at bounding box center [199, 202] width 86 height 140
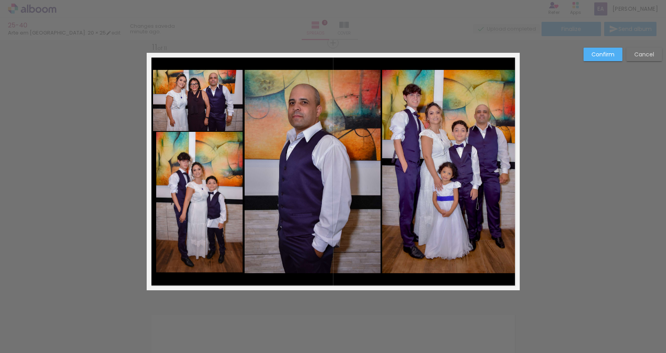
click at [217, 179] on quentale-photo at bounding box center [199, 202] width 86 height 140
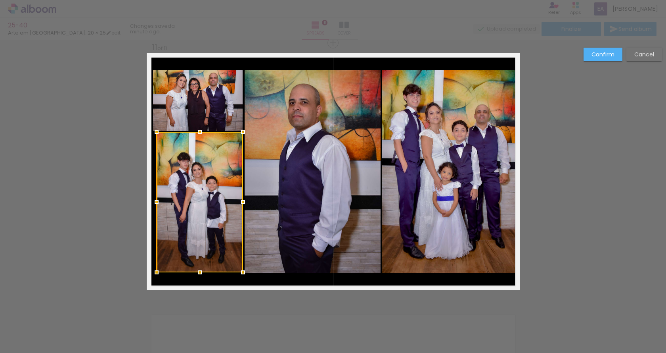
click at [217, 179] on div at bounding box center [200, 202] width 86 height 140
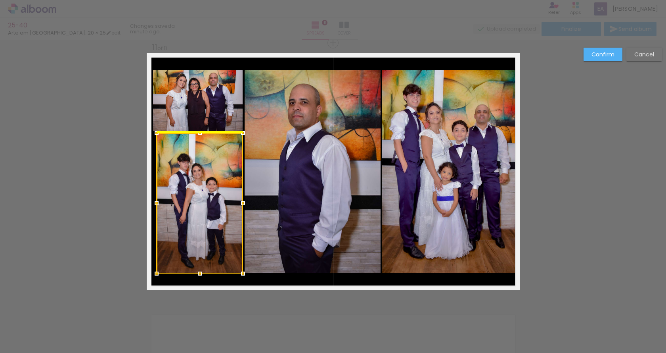
click at [217, 180] on div at bounding box center [200, 203] width 86 height 140
click at [0, 0] on slot "Confirm" at bounding box center [0, 0] width 0 height 0
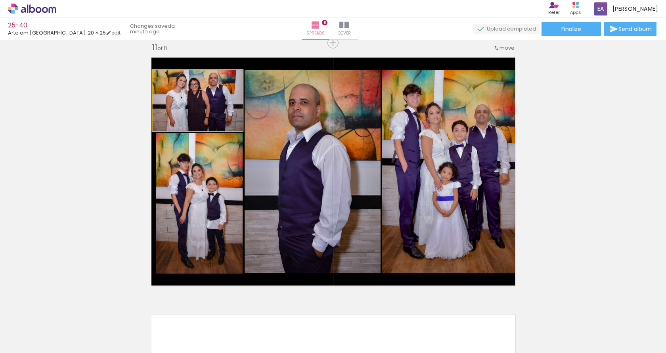
click at [199, 109] on quentale-photo at bounding box center [198, 100] width 90 height 61
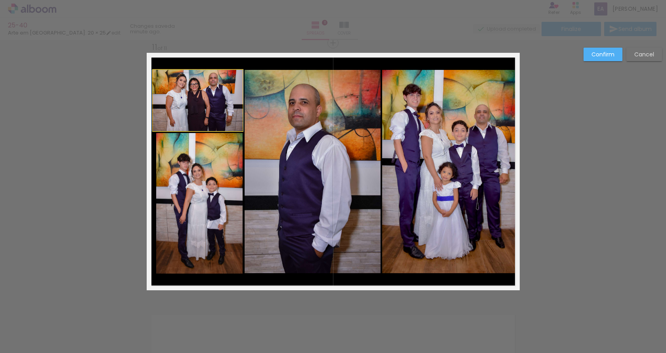
click at [169, 110] on quentale-photo at bounding box center [198, 100] width 90 height 61
click at [169, 133] on div at bounding box center [200, 203] width 86 height 140
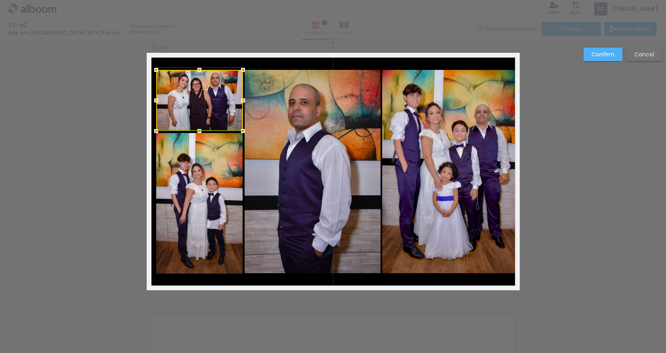
click at [153, 100] on div at bounding box center [156, 100] width 16 height 16
click at [0, 0] on slot "Confirm" at bounding box center [0, 0] width 0 height 0
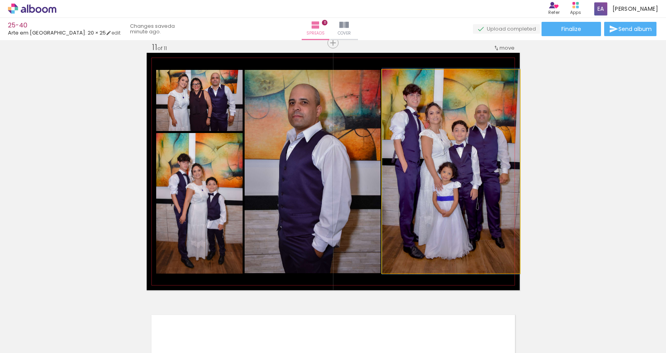
click at [431, 172] on quentale-photo at bounding box center [451, 171] width 138 height 203
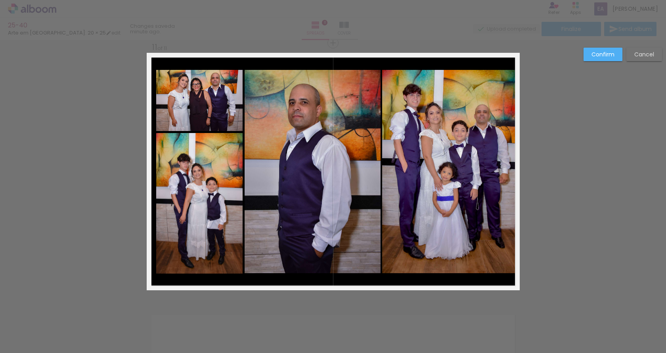
click at [431, 172] on quentale-photo at bounding box center [451, 171] width 138 height 203
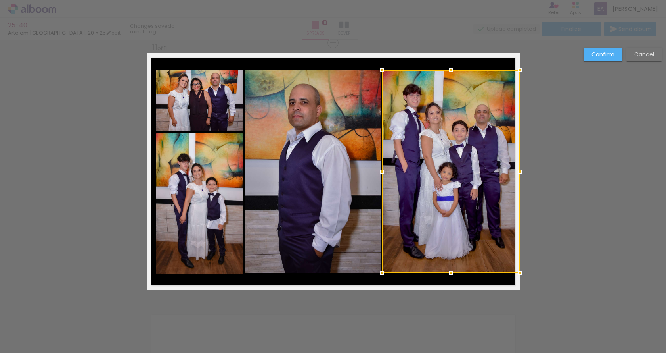
click at [431, 172] on div at bounding box center [451, 171] width 138 height 203
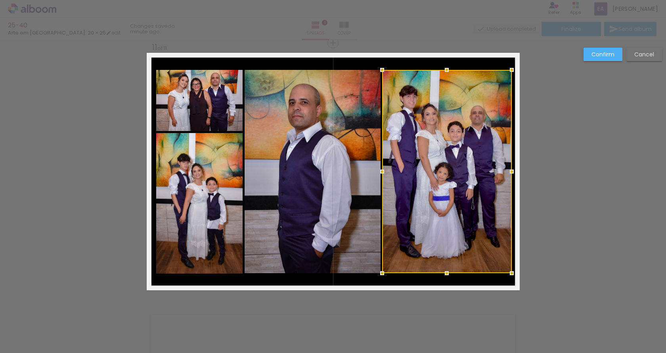
drag, startPoint x: 513, startPoint y: 171, endPoint x: 506, endPoint y: 169, distance: 7.0
click at [506, 169] on div at bounding box center [512, 171] width 16 height 16
drag, startPoint x: 601, startPoint y: 51, endPoint x: 449, endPoint y: 173, distance: 195.3
click at [0, 0] on slot "Confirm" at bounding box center [0, 0] width 0 height 0
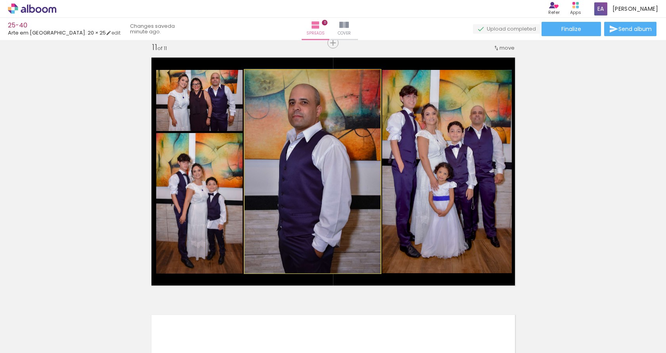
click at [322, 175] on quentale-photo at bounding box center [313, 171] width 136 height 203
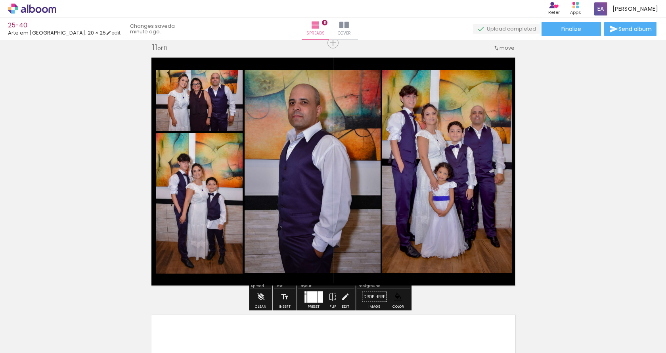
click at [322, 175] on quentale-photo at bounding box center [313, 171] width 136 height 203
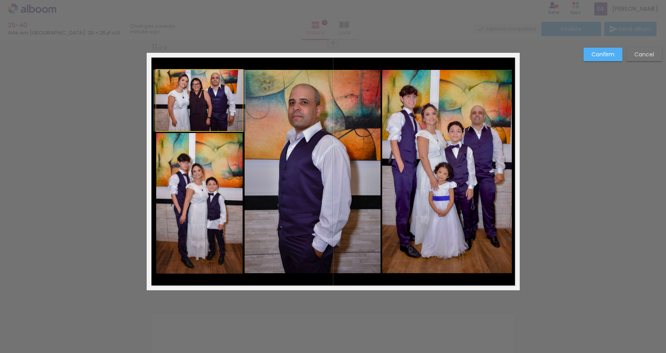
click at [197, 105] on quentale-photo at bounding box center [199, 100] width 87 height 61
click at [0, 0] on slot "Confirm" at bounding box center [0, 0] width 0 height 0
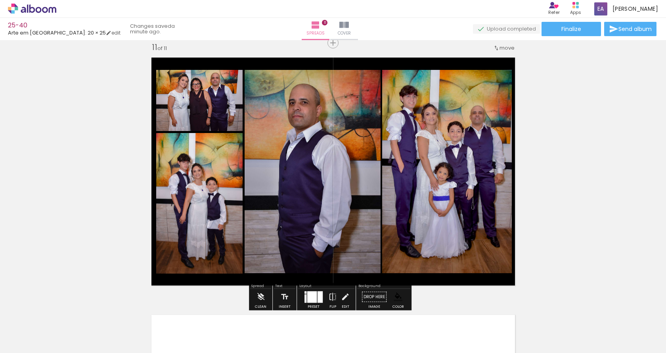
click at [238, 103] on paper-item at bounding box center [237, 103] width 14 height 6
click at [236, 127] on iron-icon "color picker" at bounding box center [238, 129] width 10 height 8
click at [238, 59] on paper-item "#ffffff" at bounding box center [239, 60] width 8 height 8
click at [0, 0] on paper-item at bounding box center [0, 0] width 0 height 0
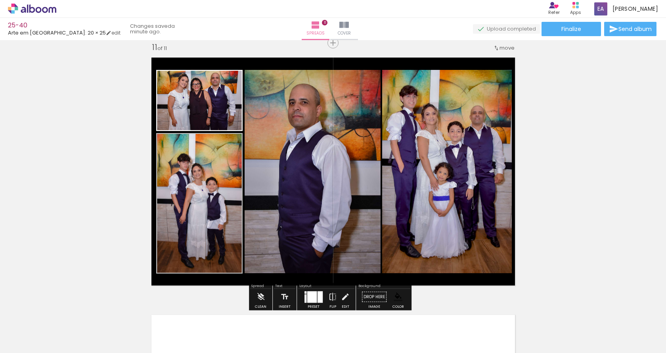
click at [0, 0] on iron-icon "color picker" at bounding box center [0, 0] width 0 height 0
click at [0, 0] on paper-item "#ffffff" at bounding box center [0, 0] width 0 height 0
click at [322, 100] on paper-item at bounding box center [325, 103] width 14 height 6
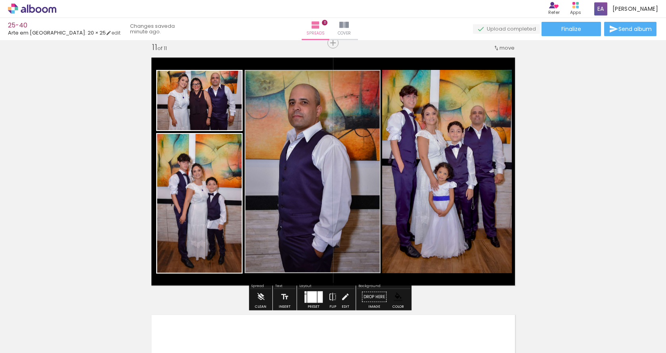
click at [322, 128] on iron-icon "color picker" at bounding box center [326, 129] width 10 height 8
click at [328, 59] on paper-item "#ffffff" at bounding box center [327, 60] width 8 height 8
click at [461, 102] on paper-item at bounding box center [463, 103] width 14 height 6
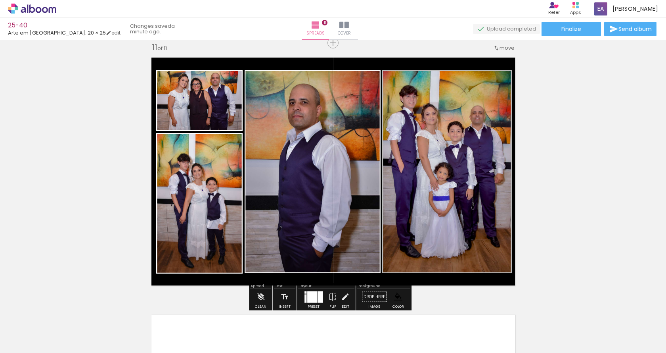
click at [0, 0] on iron-icon "color picker" at bounding box center [0, 0] width 0 height 0
click at [0, 0] on paper-item "#ffffff" at bounding box center [0, 0] width 0 height 0
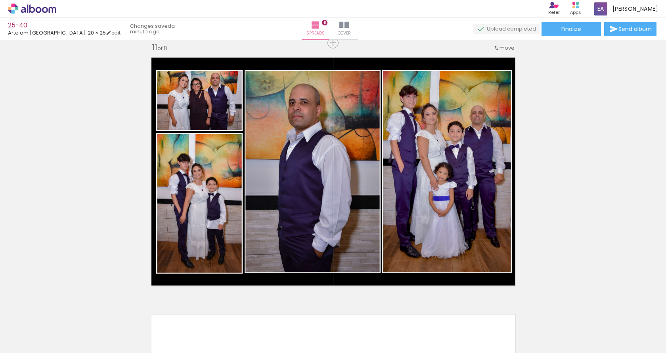
scroll to position [0, 0]
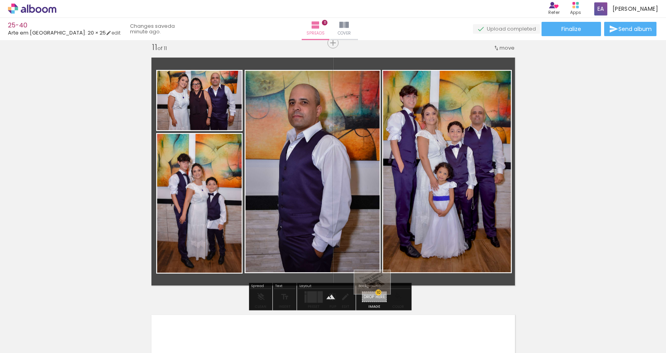
drag, startPoint x: 188, startPoint y: 323, endPoint x: 378, endPoint y: 294, distance: 192.6
click at [378, 294] on quentale-workspace at bounding box center [333, 176] width 666 height 353
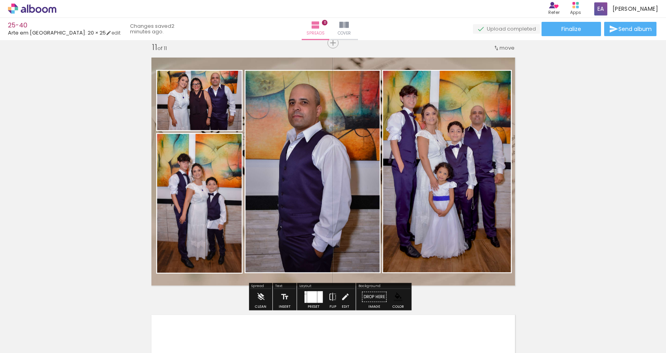
click at [286, 65] on quentale-layouter at bounding box center [333, 171] width 373 height 237
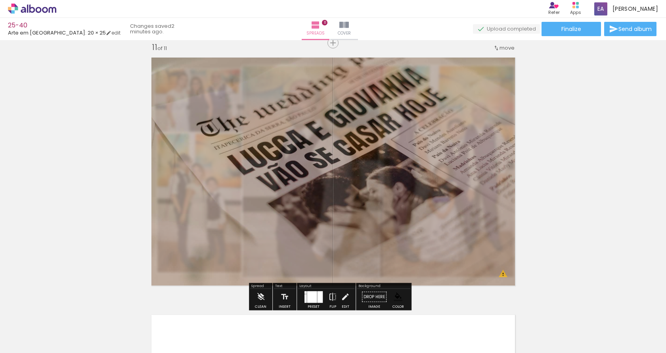
click at [286, 65] on quentale-photo at bounding box center [333, 171] width 373 height 237
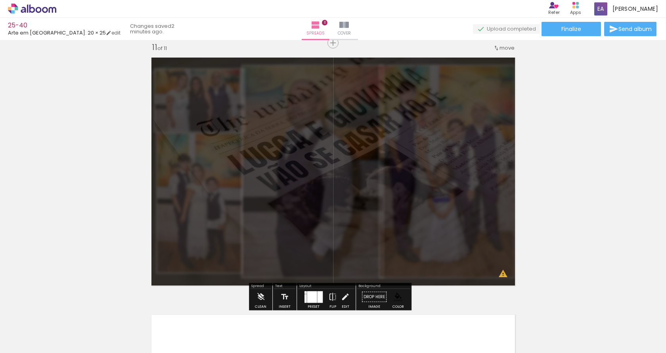
drag, startPoint x: 260, startPoint y: 73, endPoint x: 236, endPoint y: 77, distance: 24.1
type paper-slider "25"
click at [236, 77] on div at bounding box center [240, 73] width 13 height 13
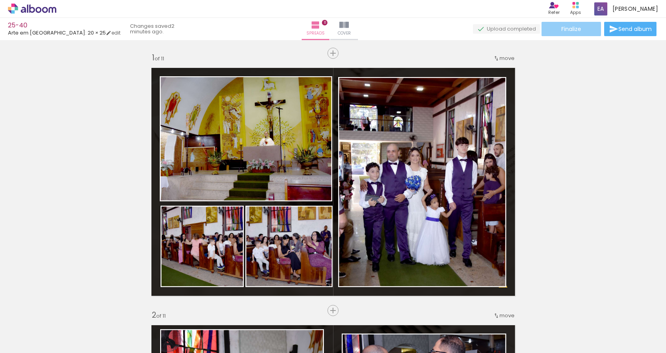
click at [583, 27] on paper-button "Finalize" at bounding box center [571, 29] width 59 height 14
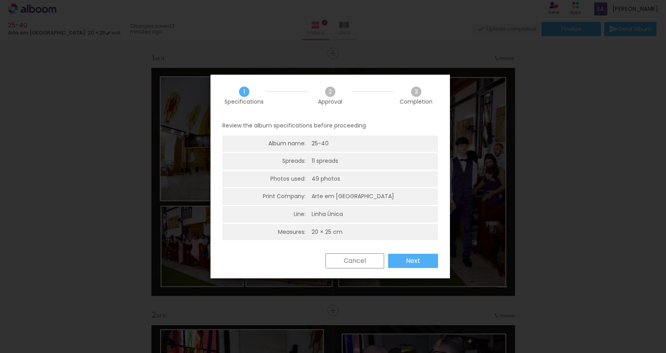
click at [0, 0] on slot "Next" at bounding box center [0, 0] width 0 height 0
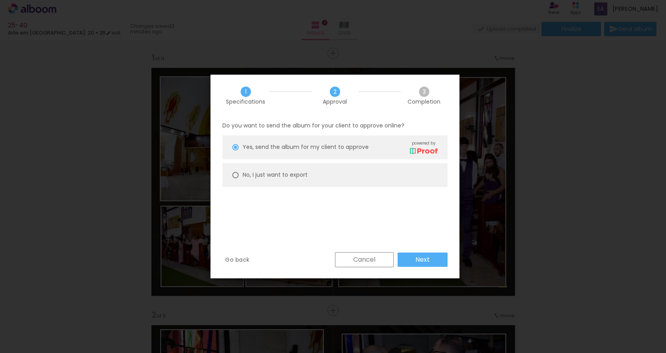
click at [241, 173] on paper-radio-button "No, I just want to export" at bounding box center [335, 175] width 225 height 24
type paper-radio-button "on"
click at [430, 262] on paper-button "Next" at bounding box center [423, 259] width 50 height 14
type input "High, 300 DPI"
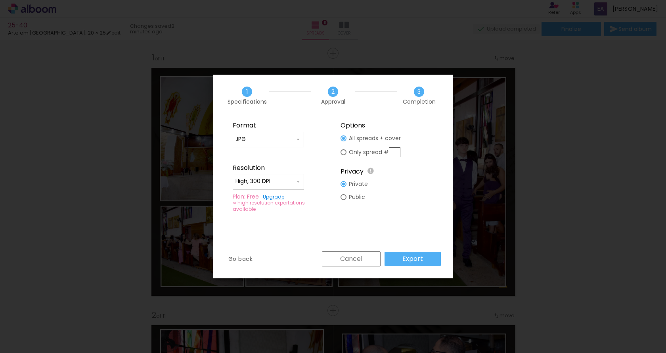
click at [0, 0] on slot "Export" at bounding box center [0, 0] width 0 height 0
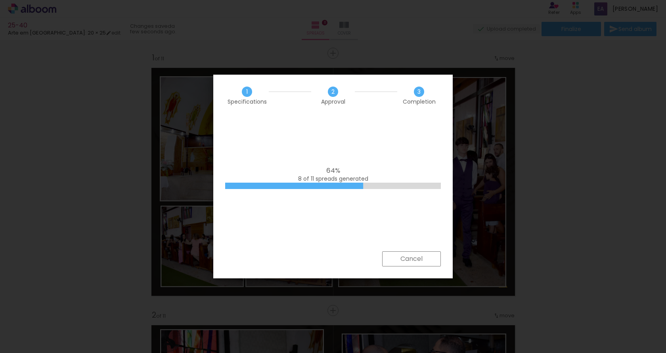
scroll to position [674, 0]
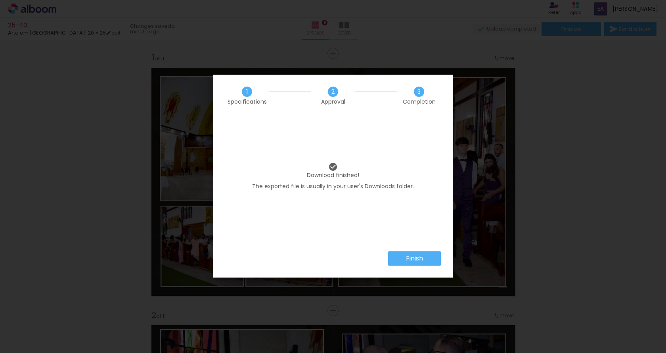
scroll to position [674, 0]
click at [396, 252] on paper-button "Finish" at bounding box center [414, 258] width 53 height 14
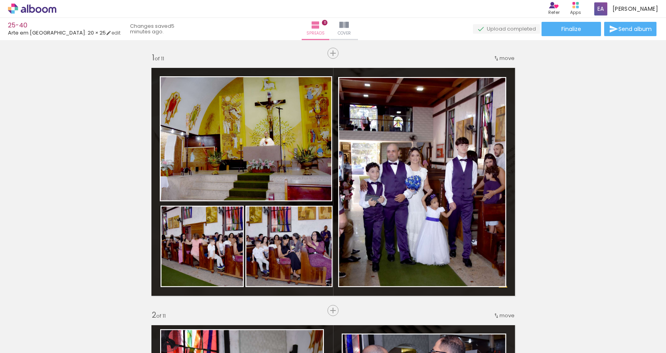
scroll to position [674, 0]
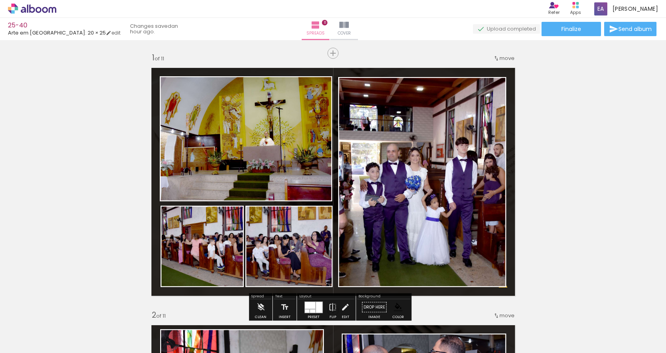
click at [301, 37] on div "Spreads 11 Cover" at bounding box center [329, 29] width 57 height 22
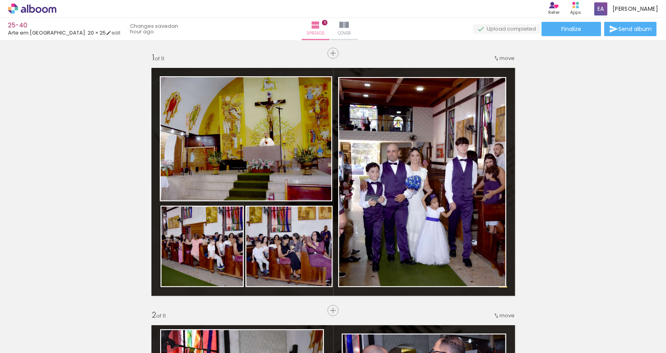
scroll to position [674, 0]
